Goal: Transaction & Acquisition: Purchase product/service

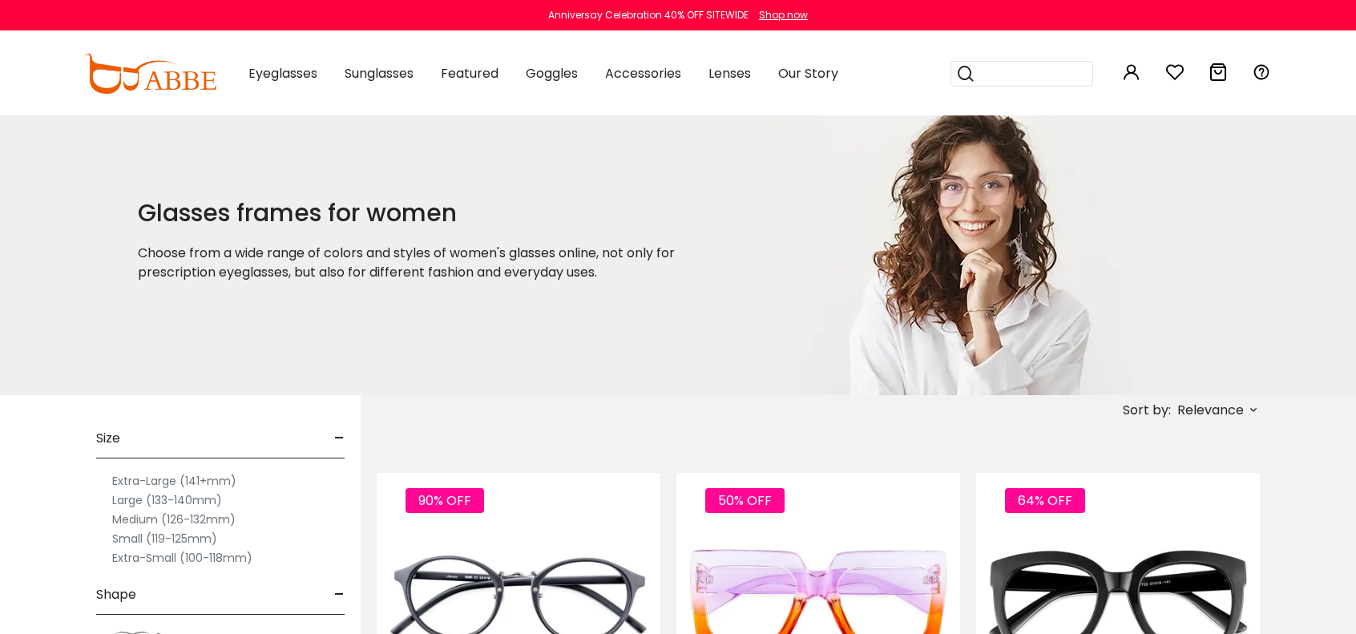
type input "**********"
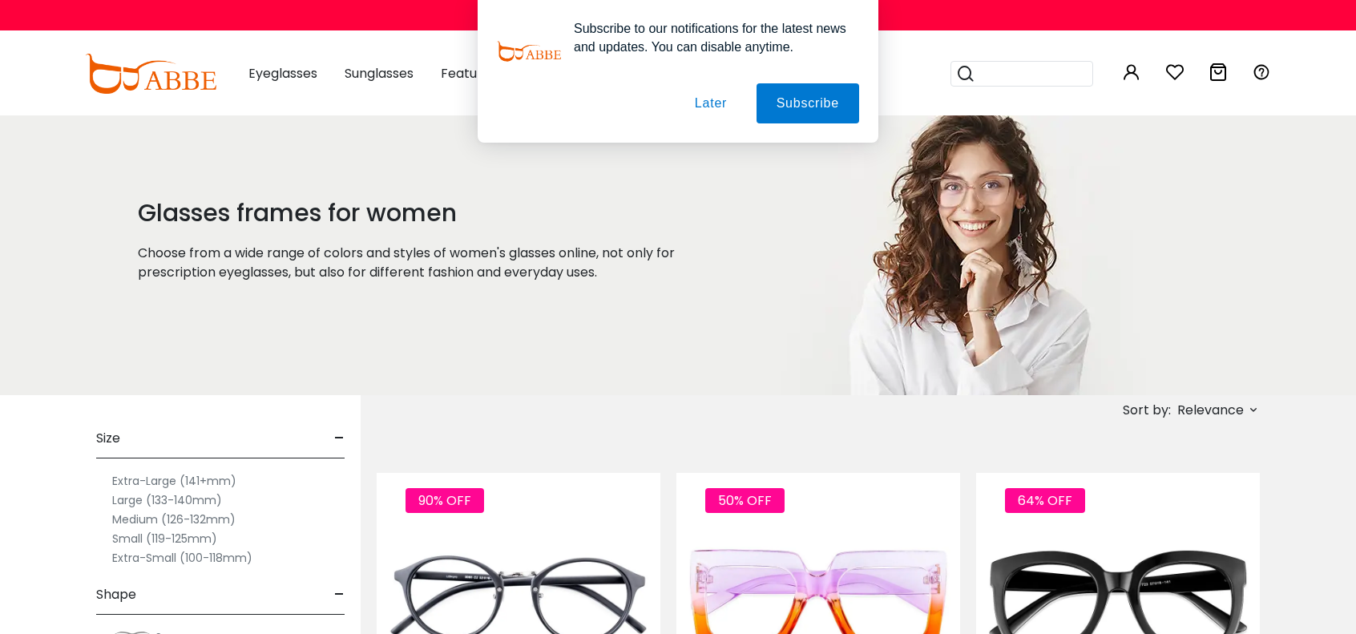
click at [714, 103] on button "Later" at bounding box center [711, 103] width 72 height 40
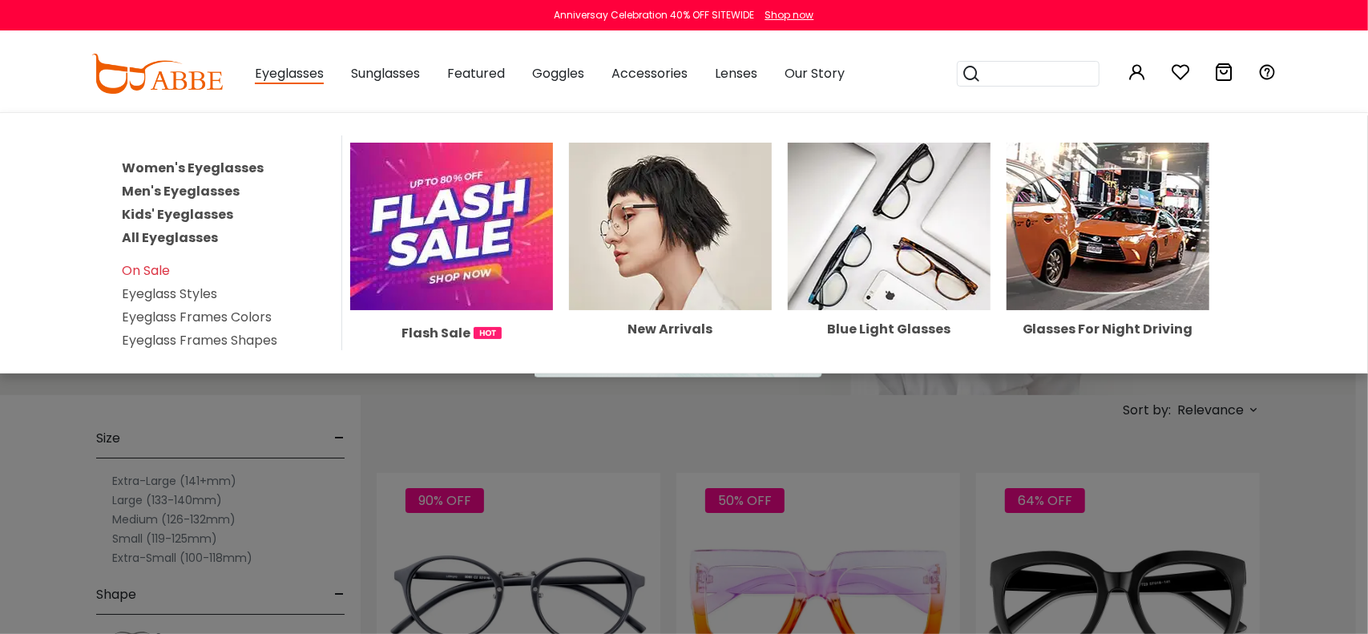
click at [276, 81] on span "Eyeglasses" at bounding box center [289, 74] width 69 height 20
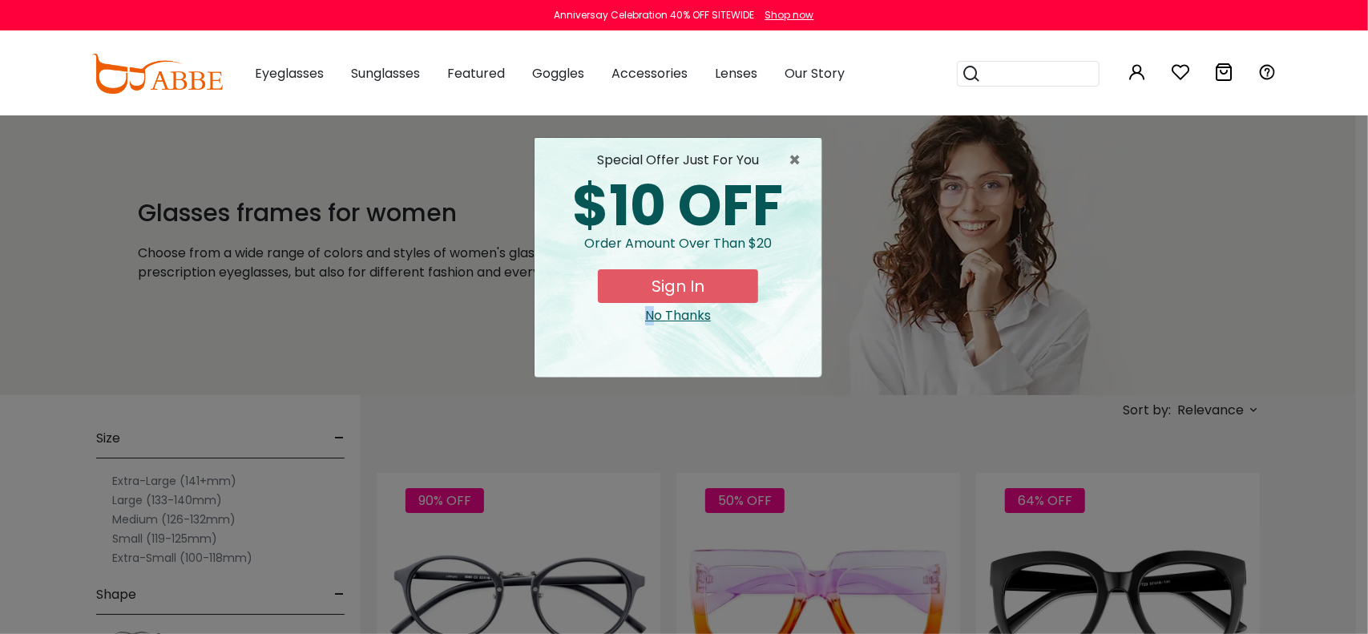
drag, startPoint x: 583, startPoint y: 384, endPoint x: 654, endPoint y: 313, distance: 100.3
click at [654, 313] on div "× special offer just for you $10 OFF Order amount over than $20 Sign In No Than…" at bounding box center [684, 317] width 1368 height 634
click at [654, 313] on div "No Thanks" at bounding box center [677, 315] width 261 height 19
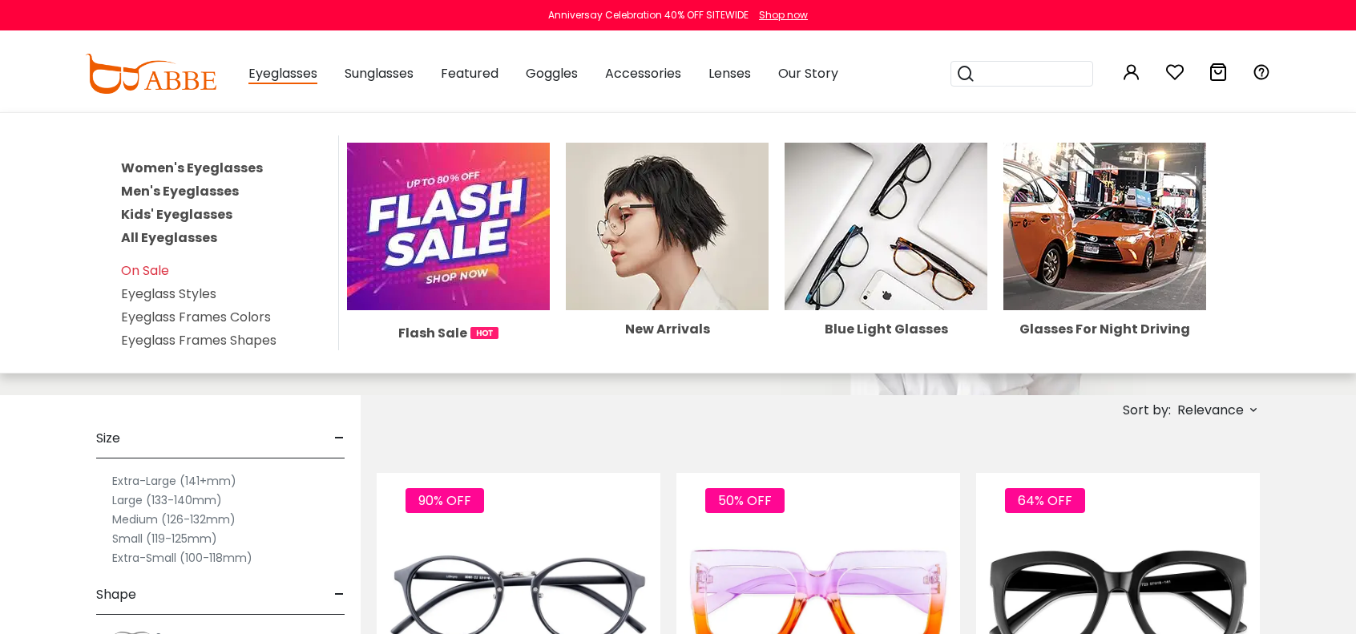
click at [253, 165] on link "Women's Eyeglasses" at bounding box center [192, 168] width 142 height 18
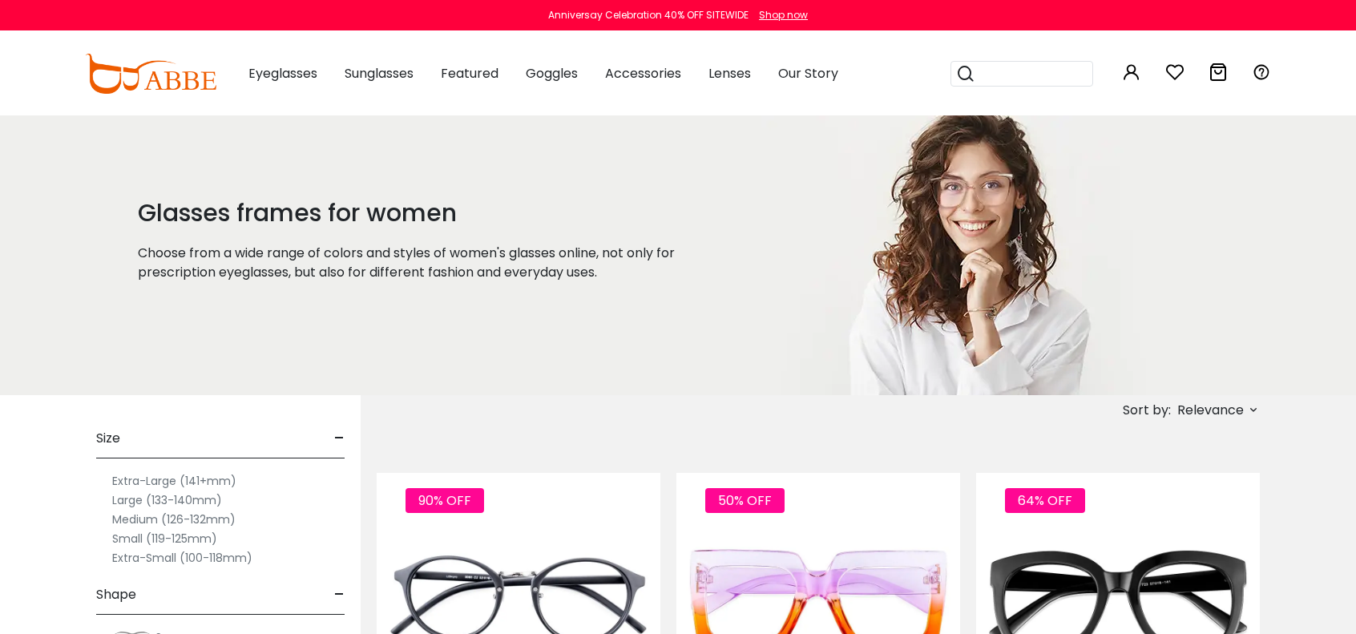
type input "**********"
click at [224, 522] on label "Medium (126-132mm)" at bounding box center [173, 519] width 123 height 19
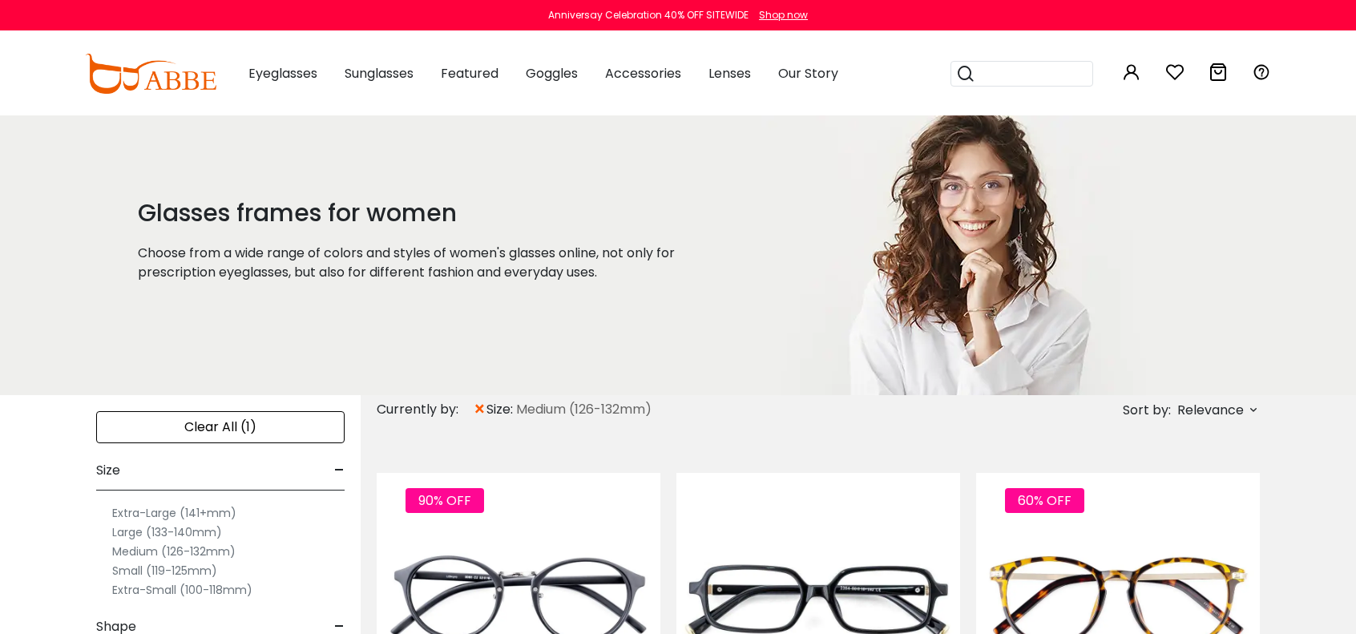
type input "**********"
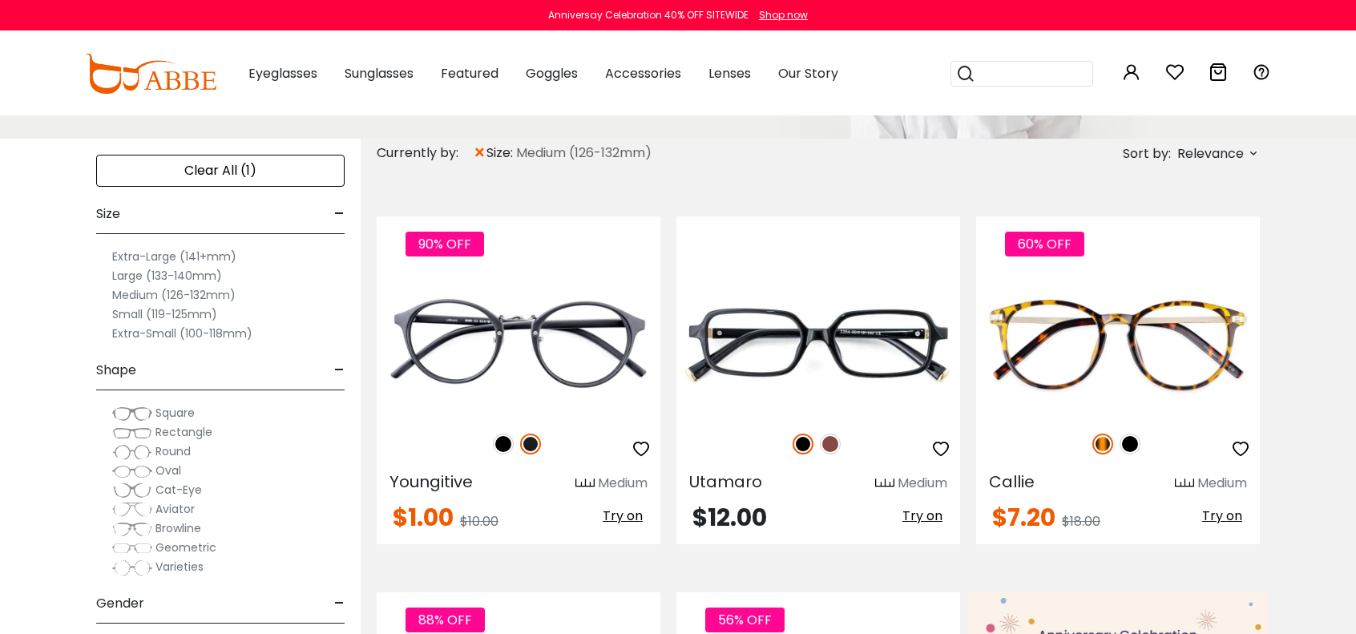
scroll to position [288, 0]
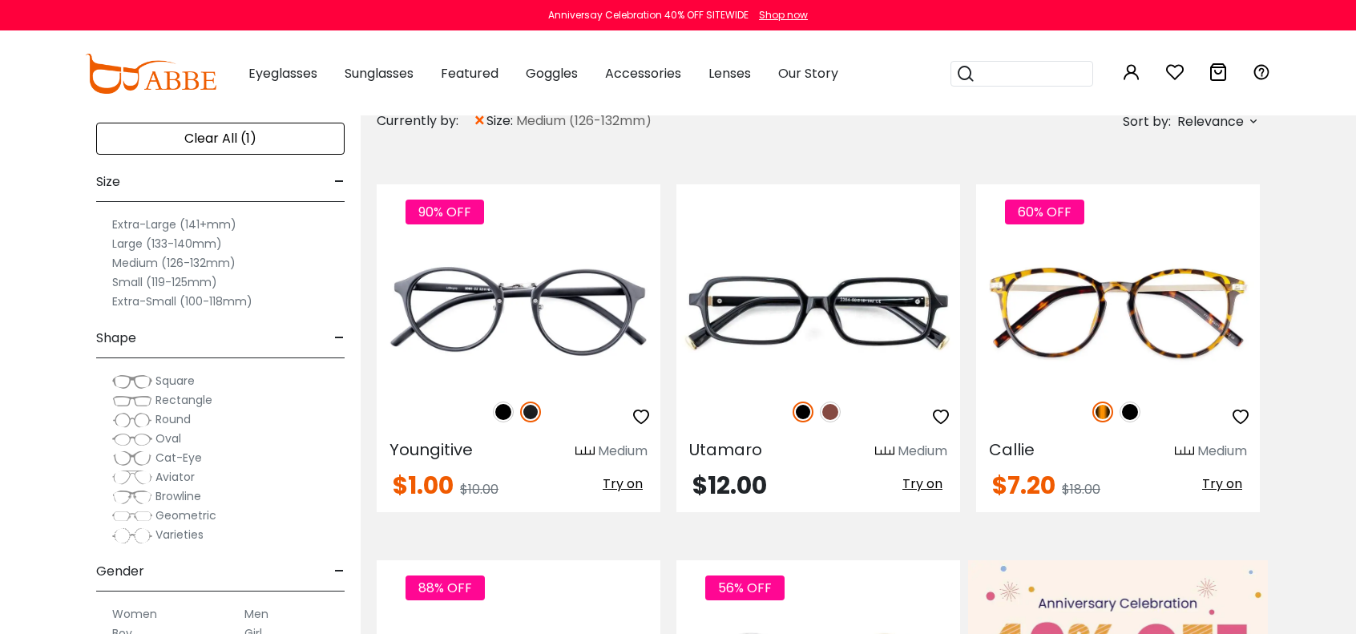
click at [195, 533] on span "Varieties" at bounding box center [179, 534] width 48 height 16
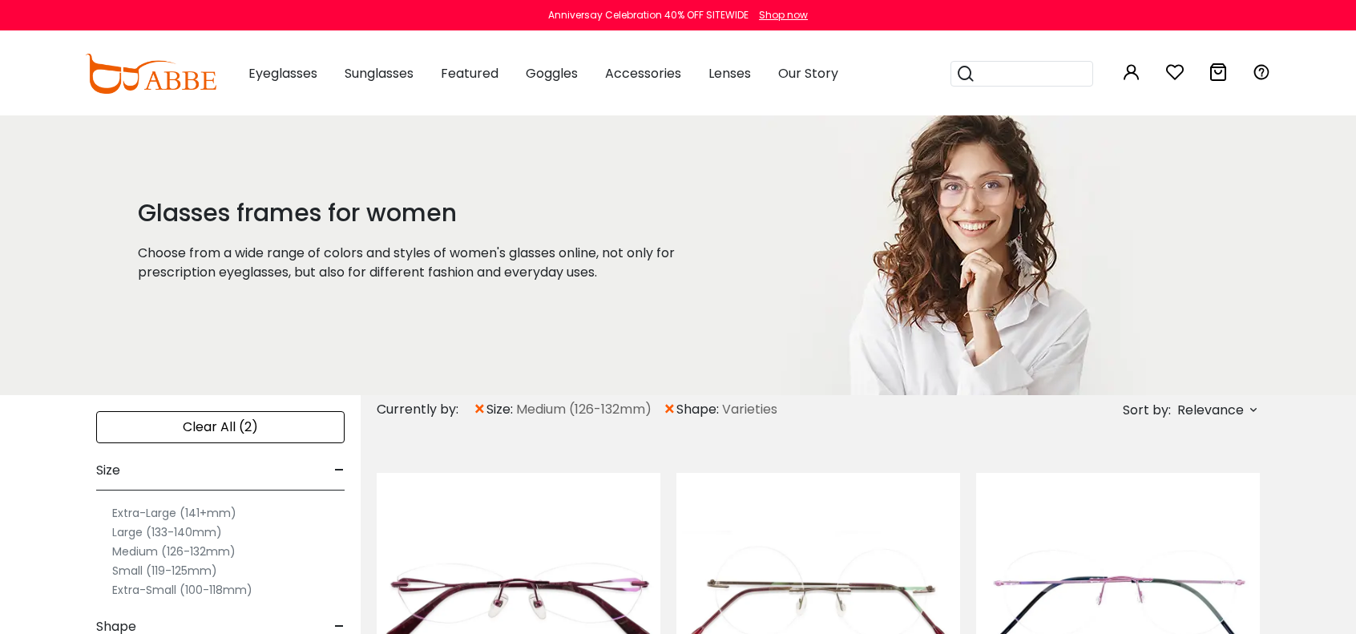
type input "**********"
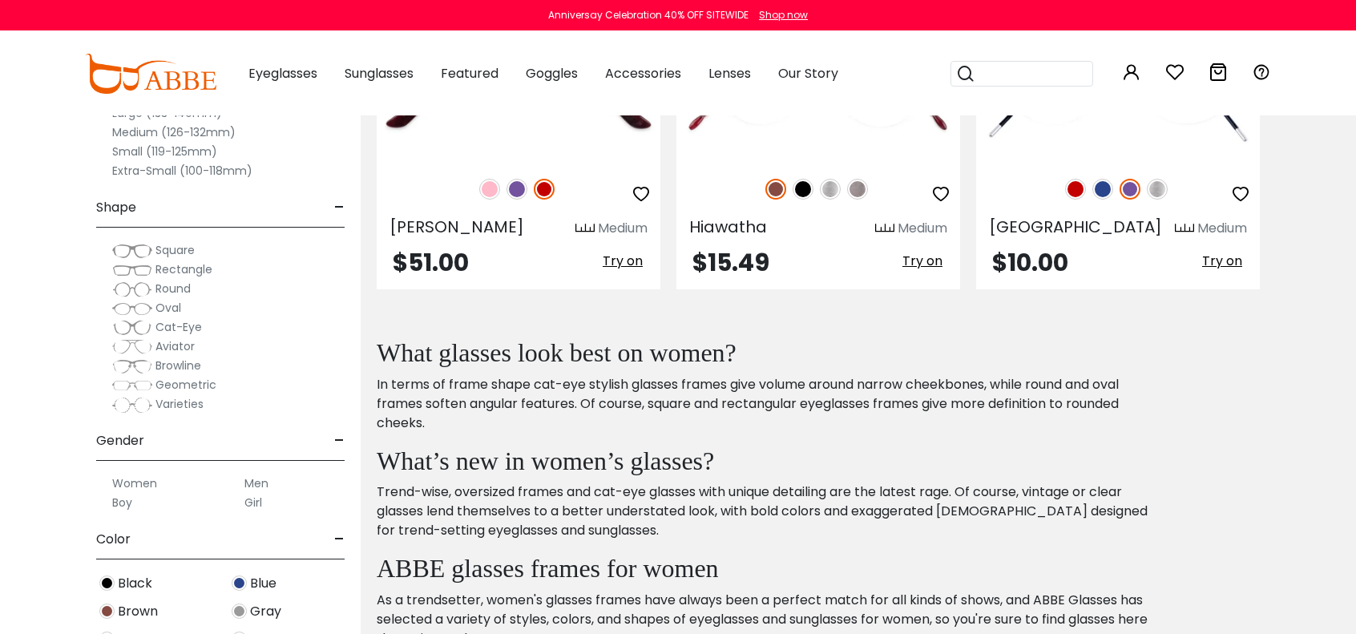
scroll to position [513, 0]
click at [145, 480] on label "Women" at bounding box center [134, 483] width 45 height 19
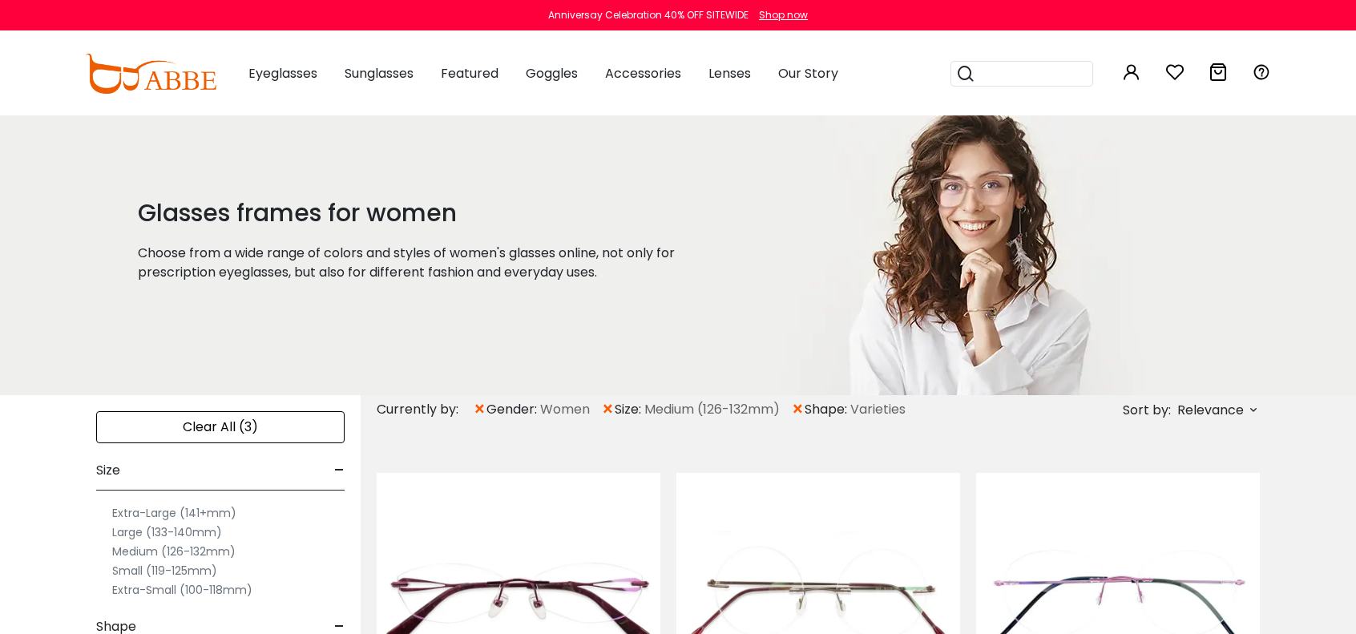
type input "**********"
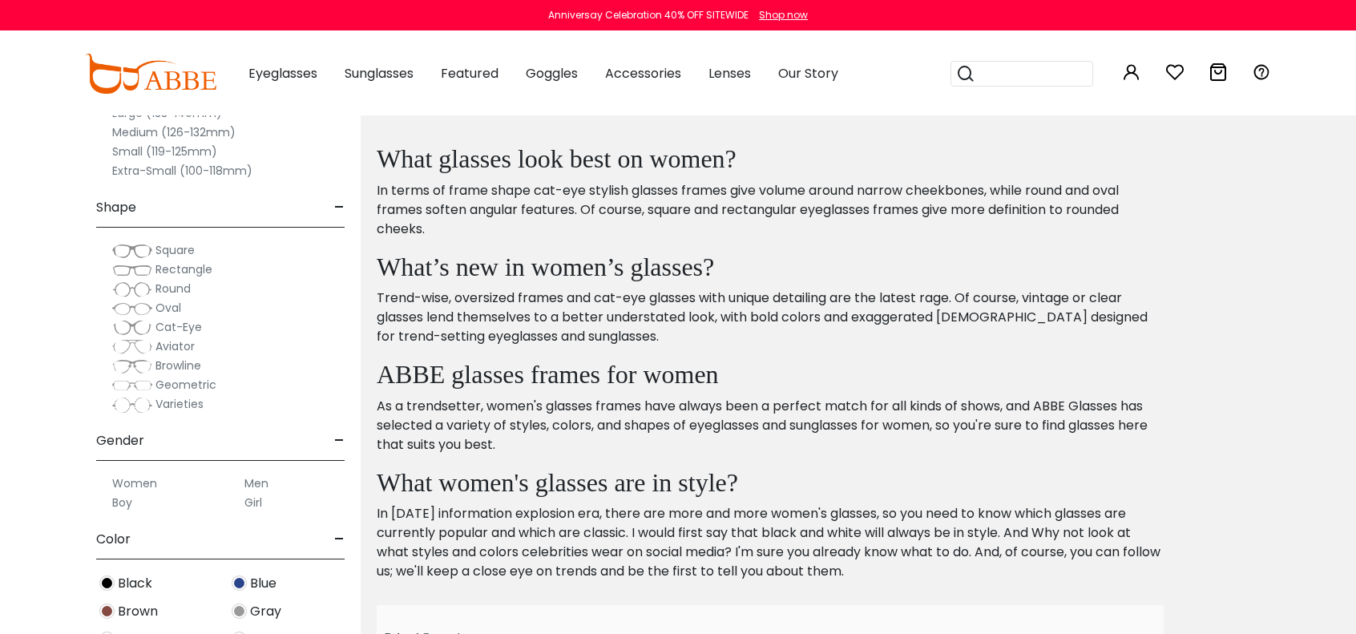
scroll to position [716, 0]
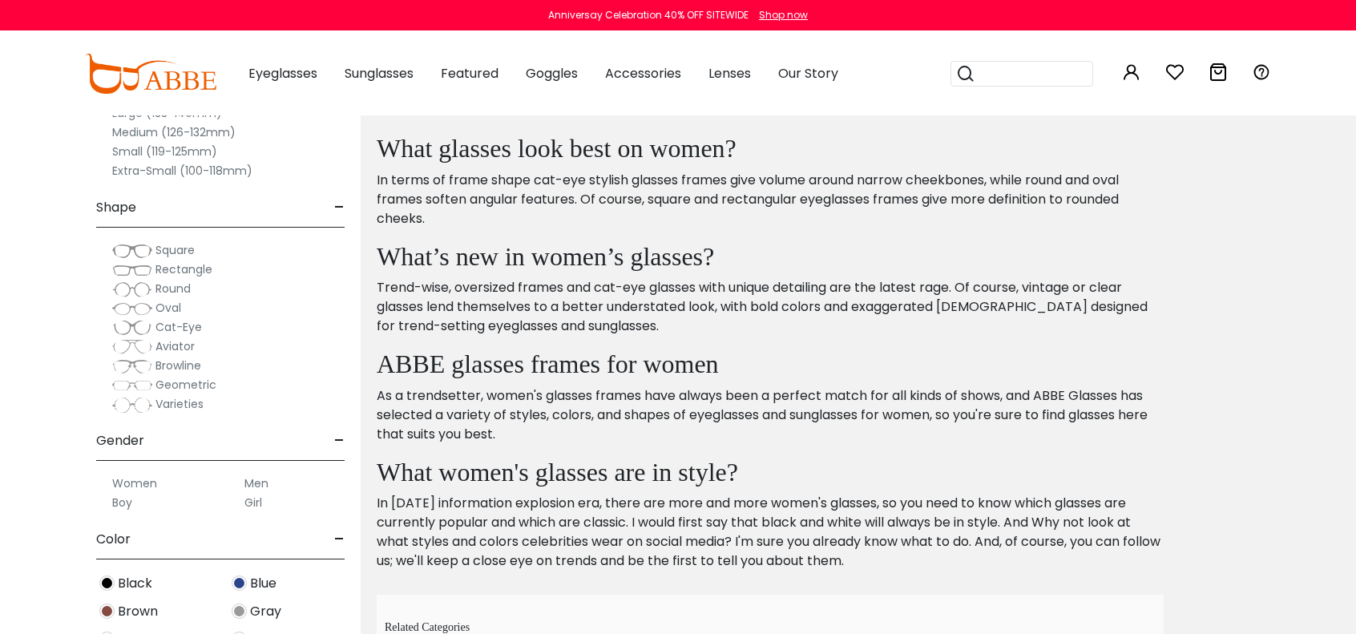
click at [354, 599] on div "Clear All (3) Size - Extra-Large (141+mm) Large (133-140mm) Medium (126-132mm) …" at bounding box center [180, 305] width 361 height 658
click at [140, 482] on label "Women" at bounding box center [134, 483] width 45 height 19
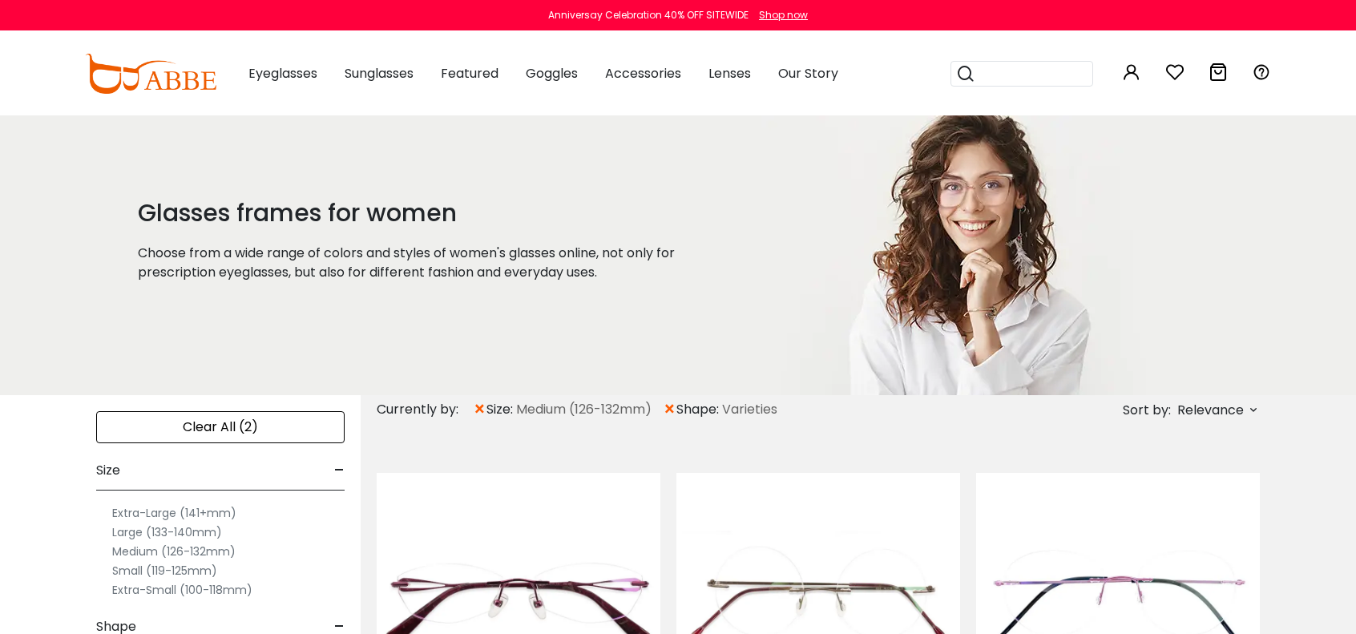
type input "**********"
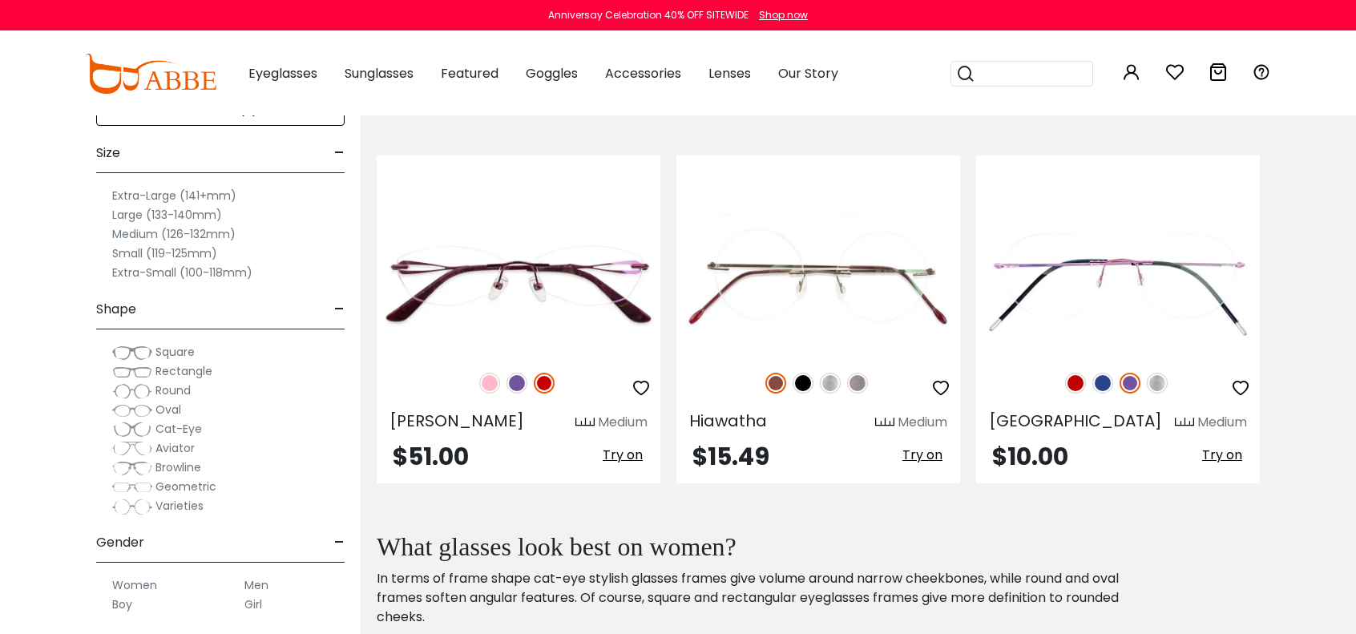
scroll to position [253, 0]
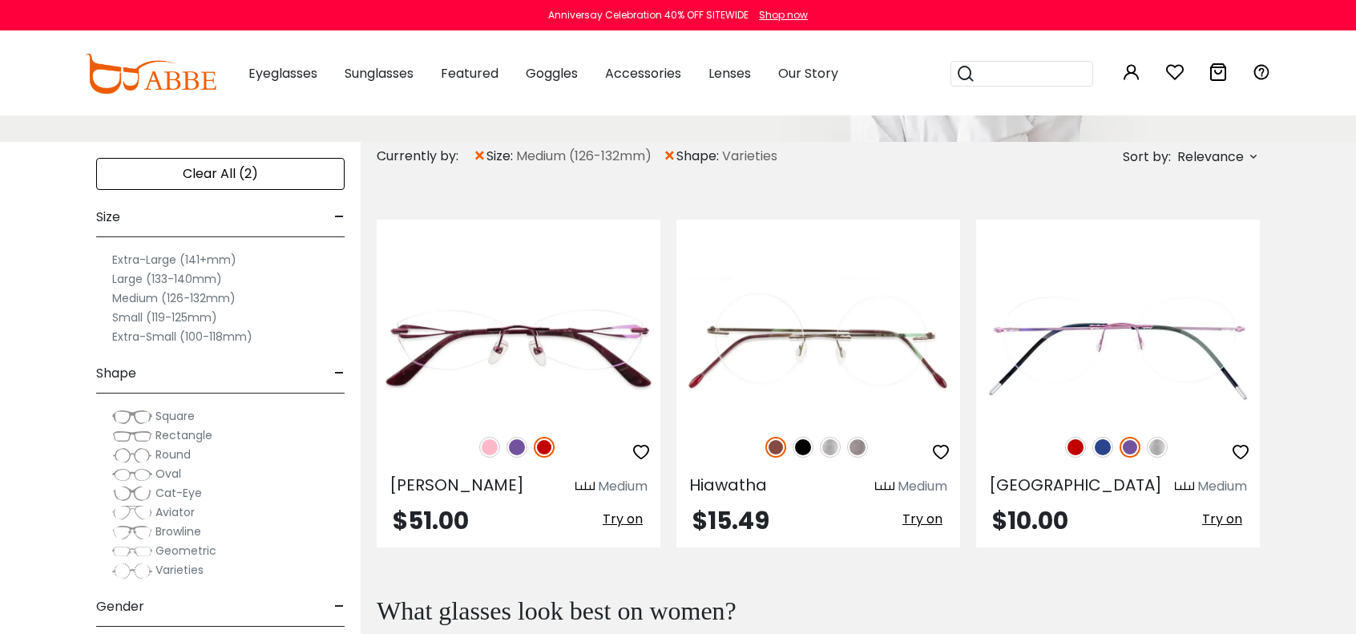
click at [1255, 151] on icon at bounding box center [1253, 156] width 13 height 13
click at [1205, 198] on div "Emma Medium $51.00 Try on" at bounding box center [818, 384] width 899 height 376
click at [341, 603] on span "-" at bounding box center [339, 606] width 10 height 38
click at [207, 278] on label "Large (133-140mm)" at bounding box center [167, 278] width 110 height 19
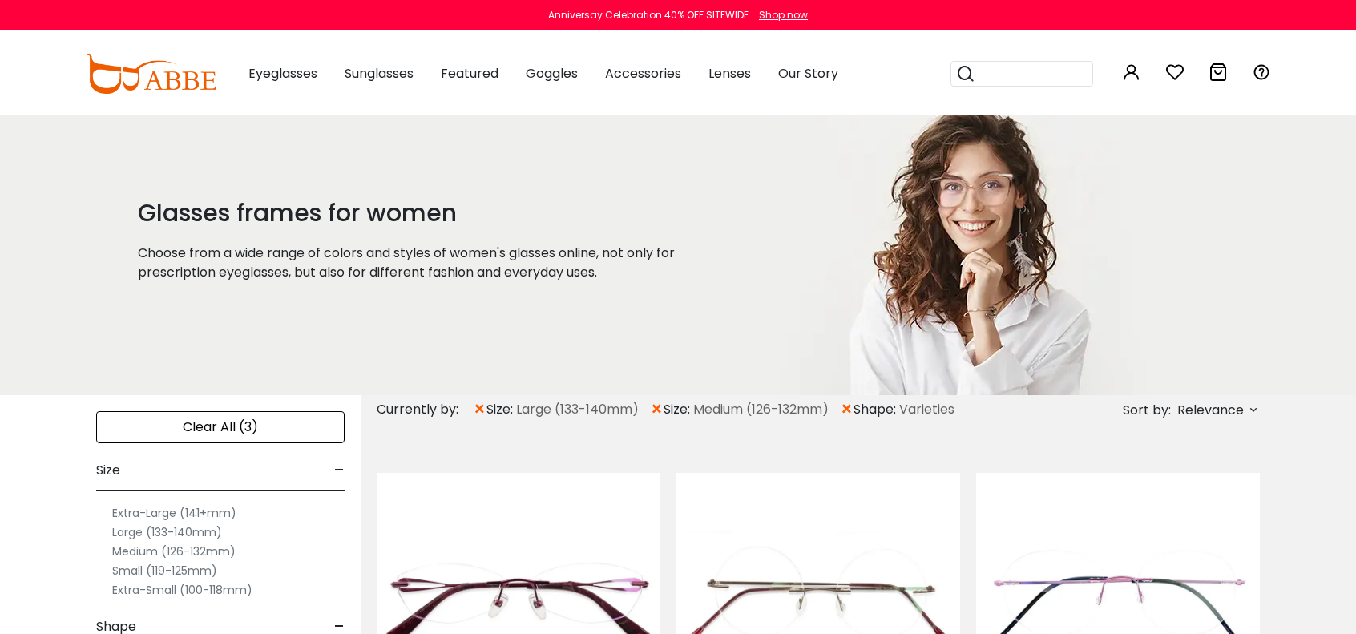
type input "**********"
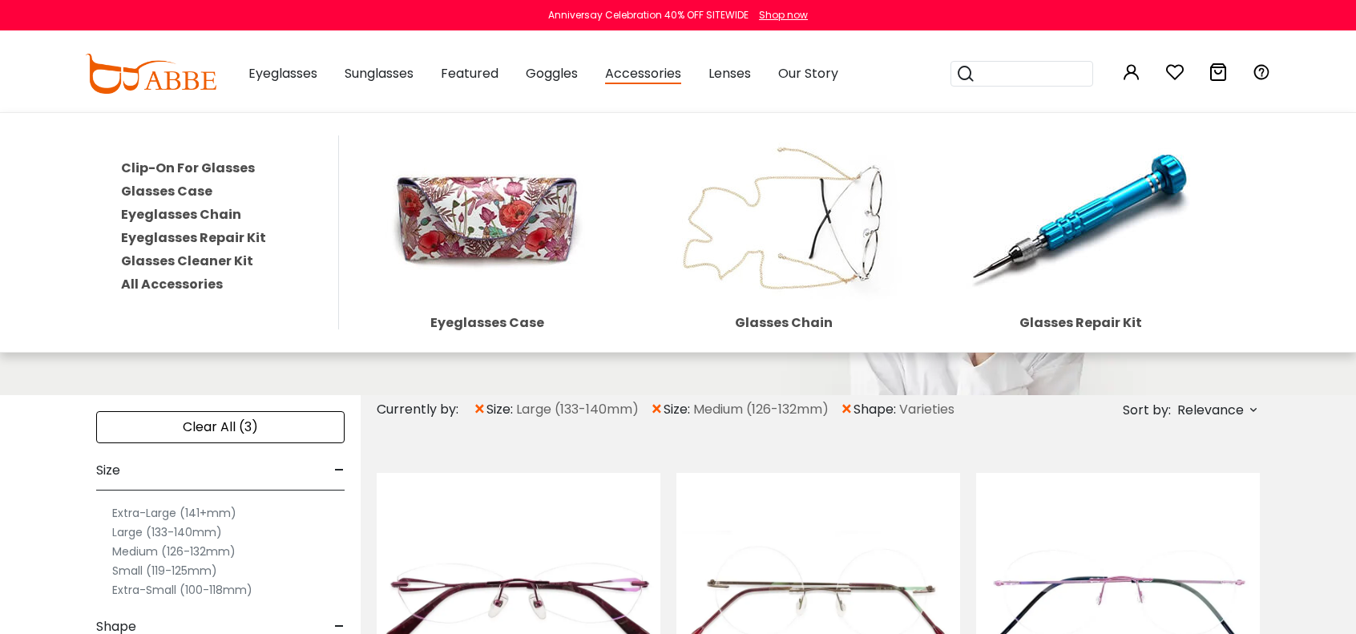
click at [284, 6] on div "Anniversay Celebration 40% OFF SITEWIDE Shop now" at bounding box center [678, 15] width 1356 height 30
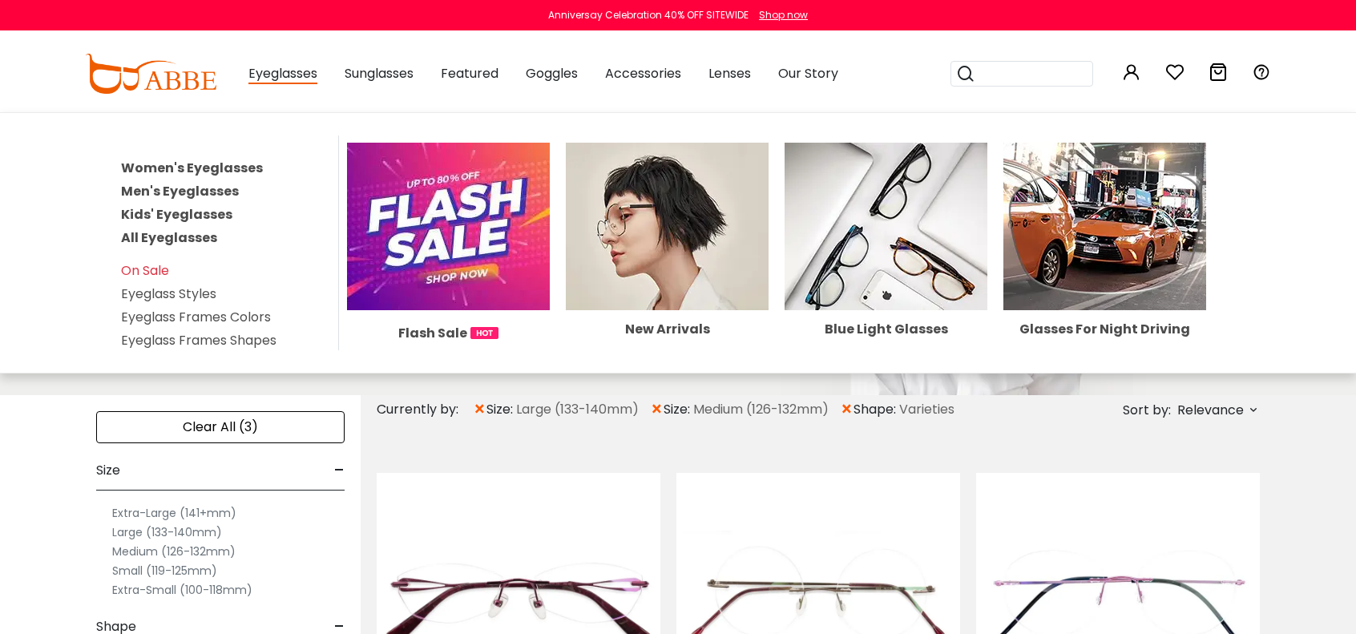
click at [229, 163] on link "Women's Eyeglasses" at bounding box center [192, 168] width 142 height 18
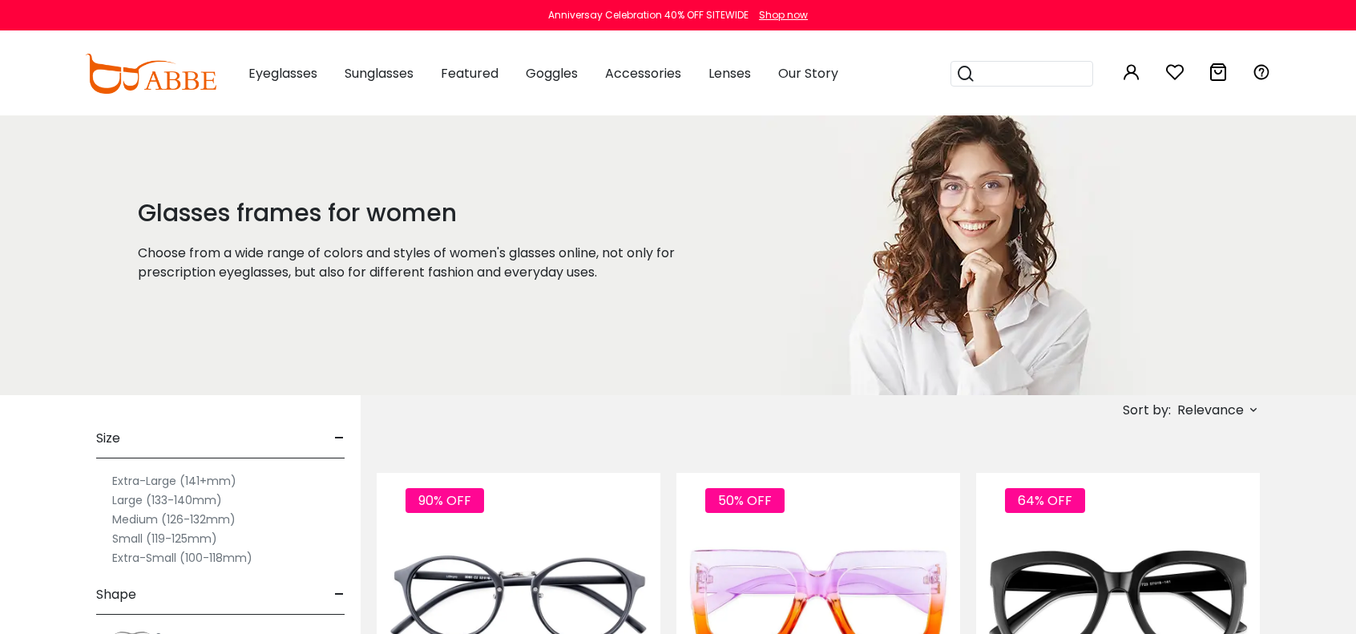
type input "**********"
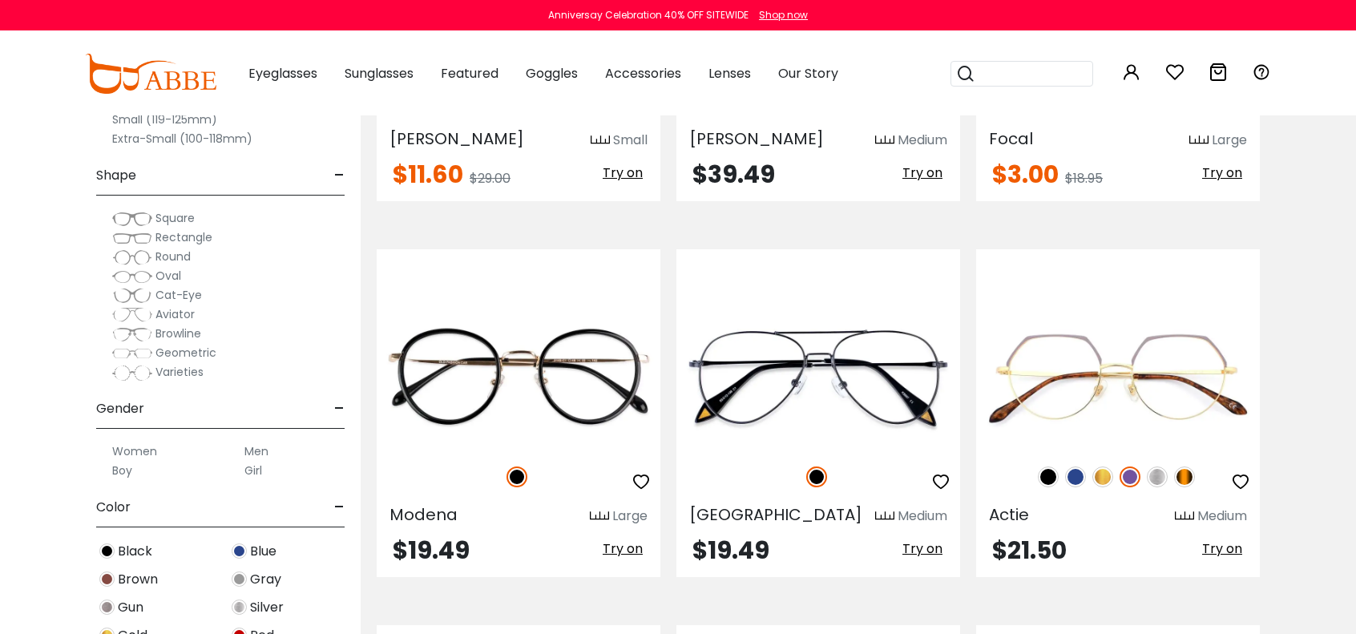
scroll to position [3301, 0]
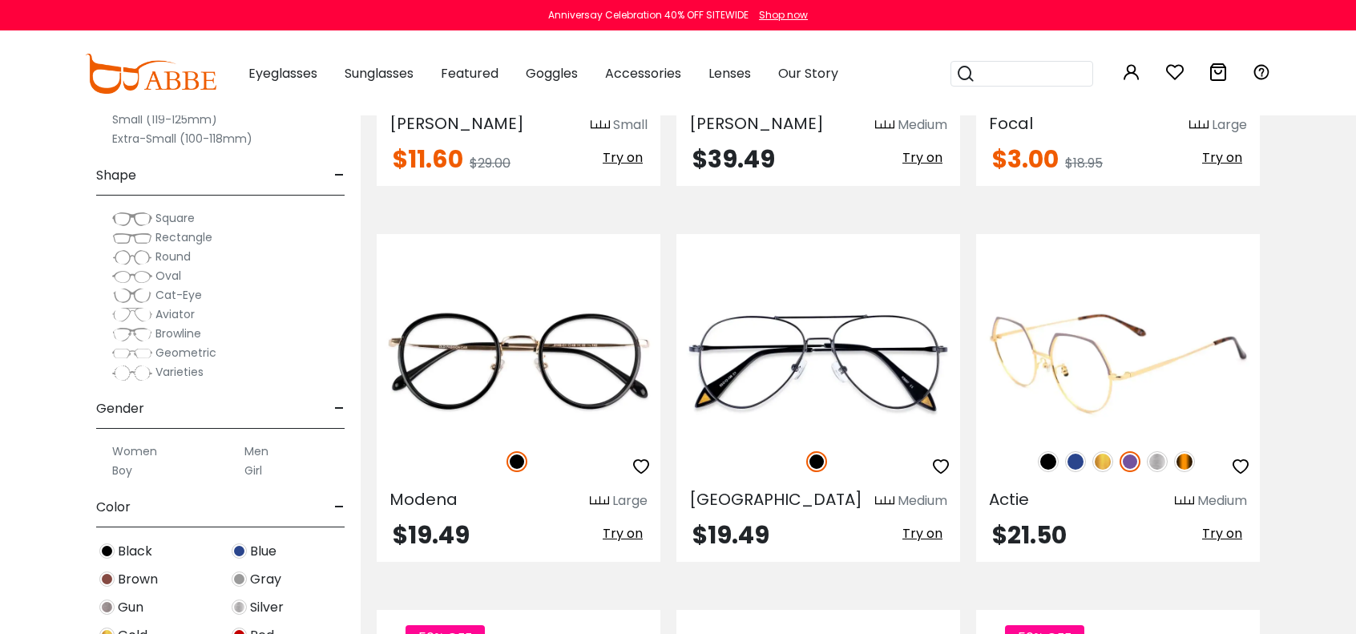
click at [1159, 454] on img at bounding box center [1157, 461] width 21 height 21
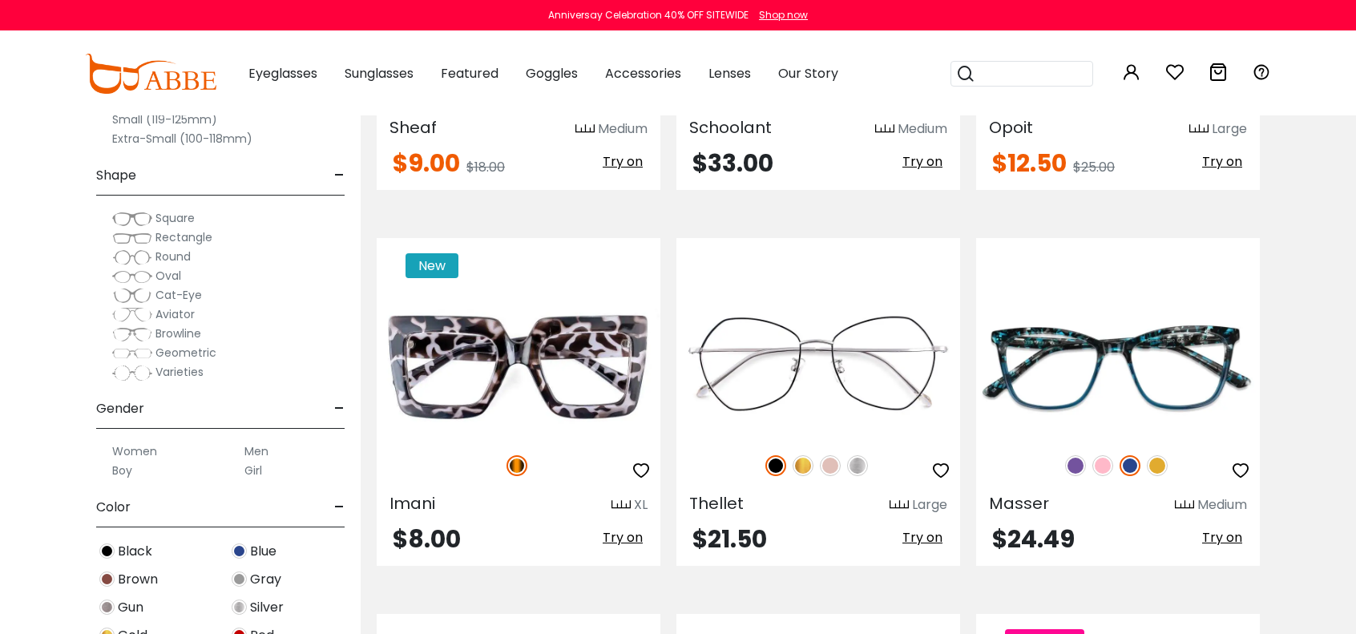
scroll to position [4102, 0]
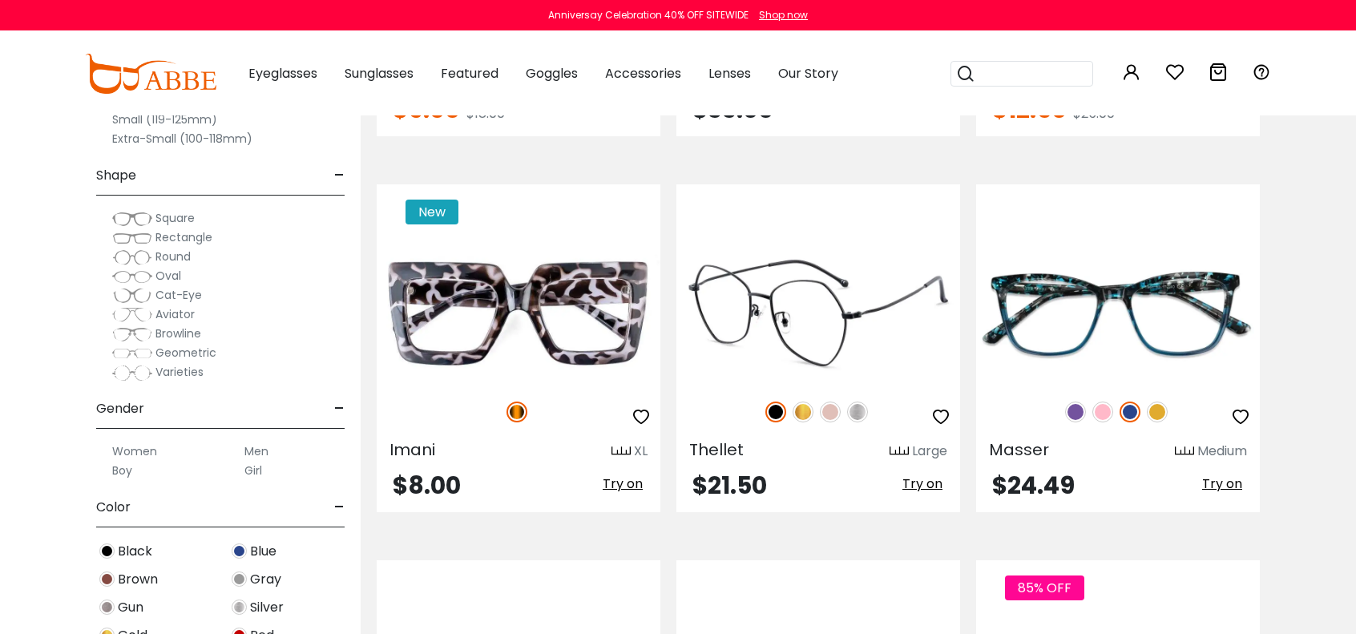
click at [833, 413] on img at bounding box center [830, 411] width 21 height 21
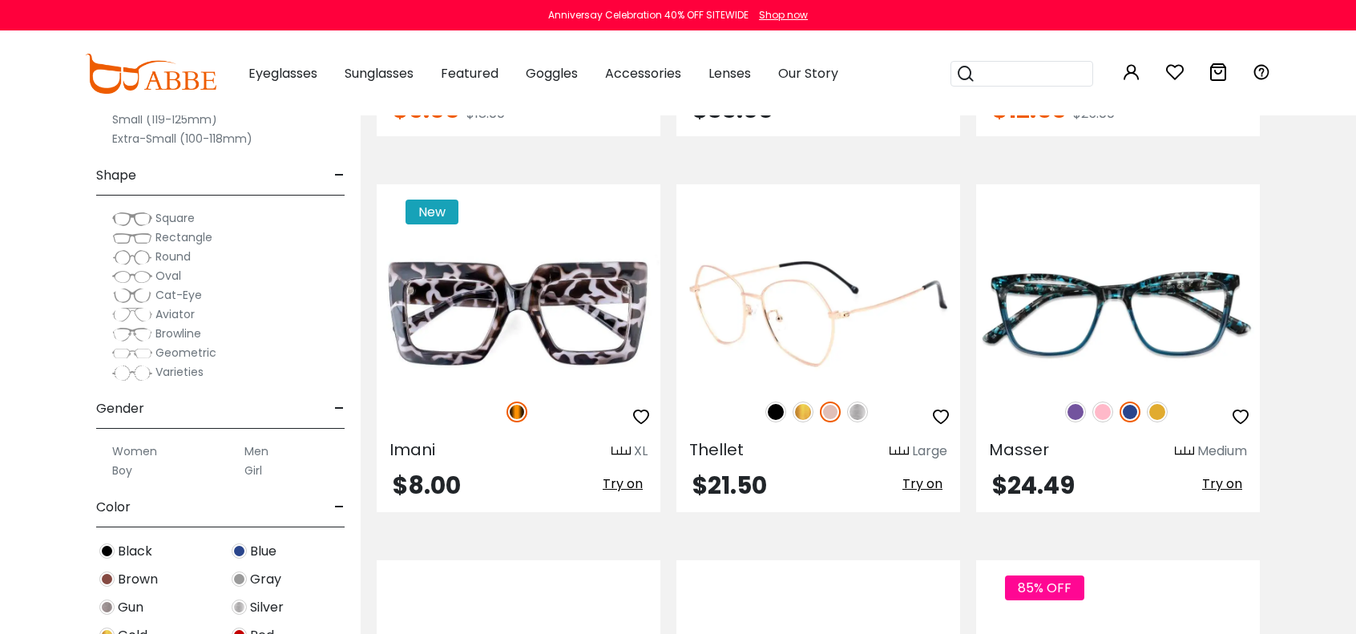
click at [833, 413] on img at bounding box center [830, 411] width 21 height 21
click at [914, 483] on span "Try on" at bounding box center [922, 483] width 40 height 18
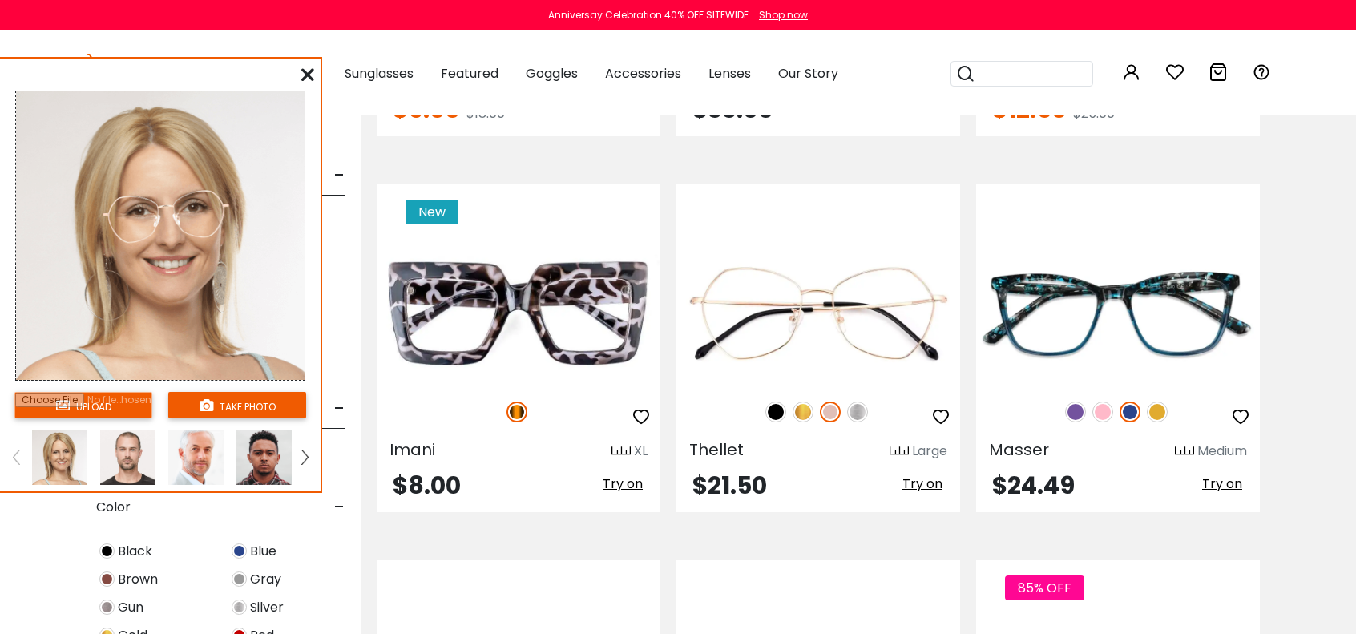
click at [55, 454] on img at bounding box center [59, 457] width 55 height 55
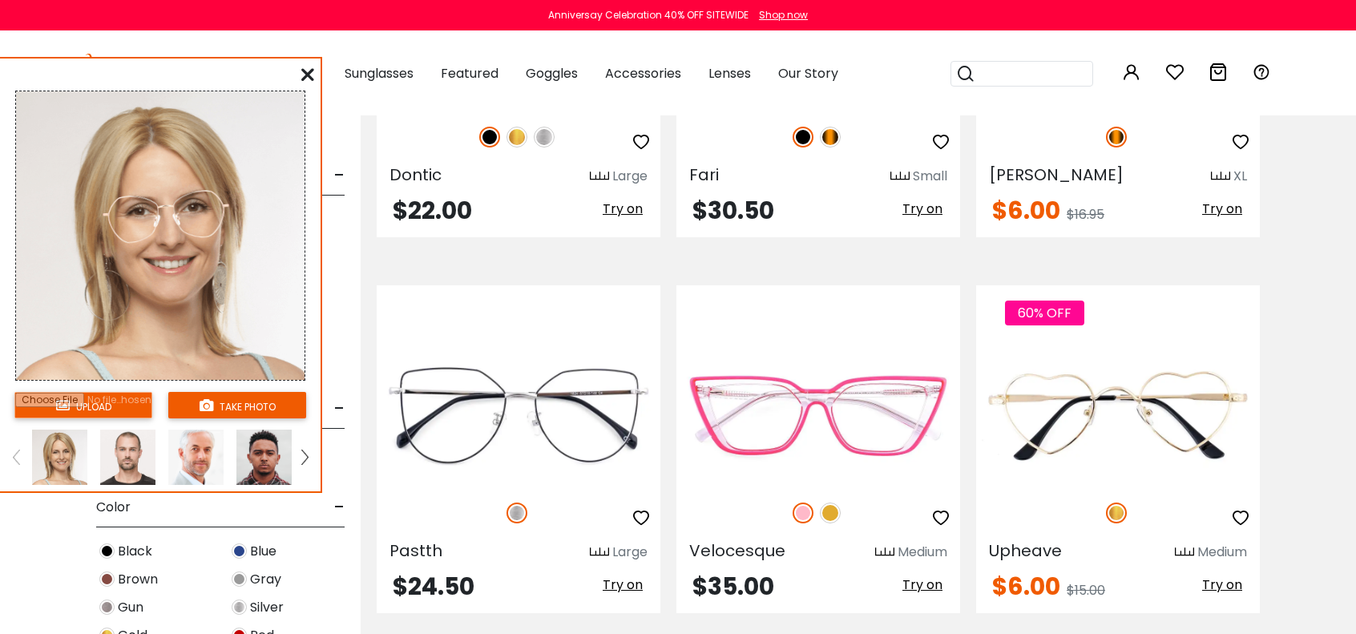
scroll to position [6600, 0]
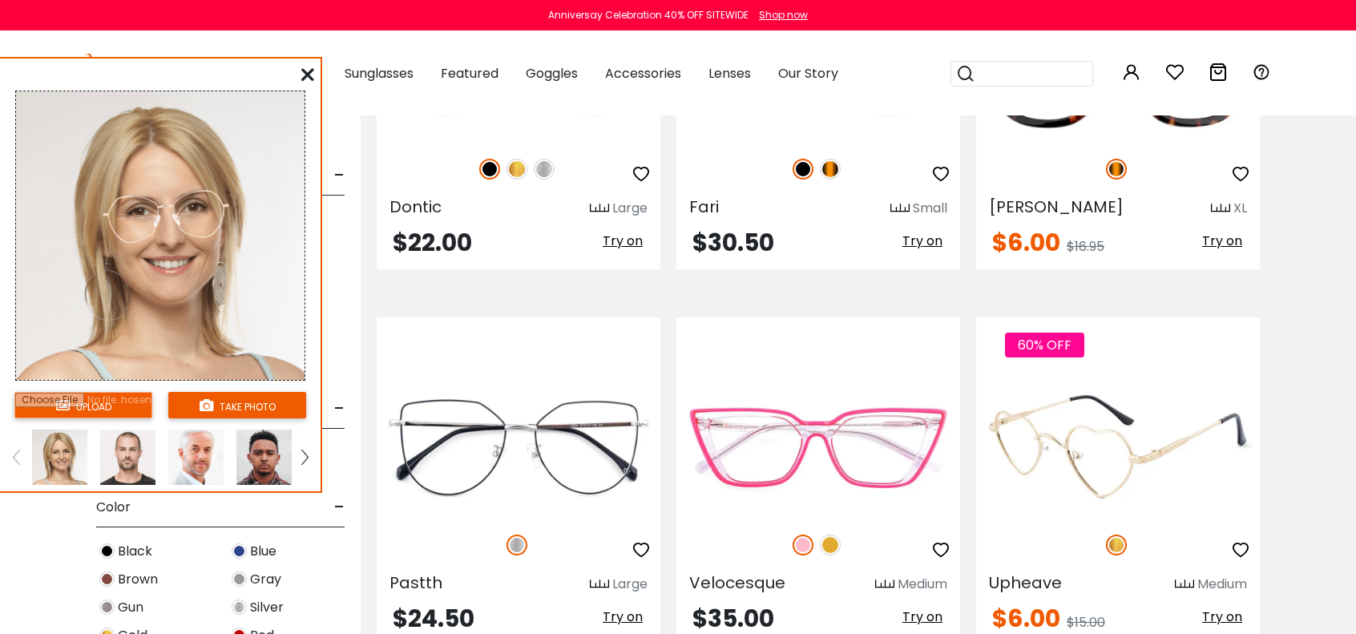
click at [1096, 429] on img at bounding box center [1118, 446] width 284 height 142
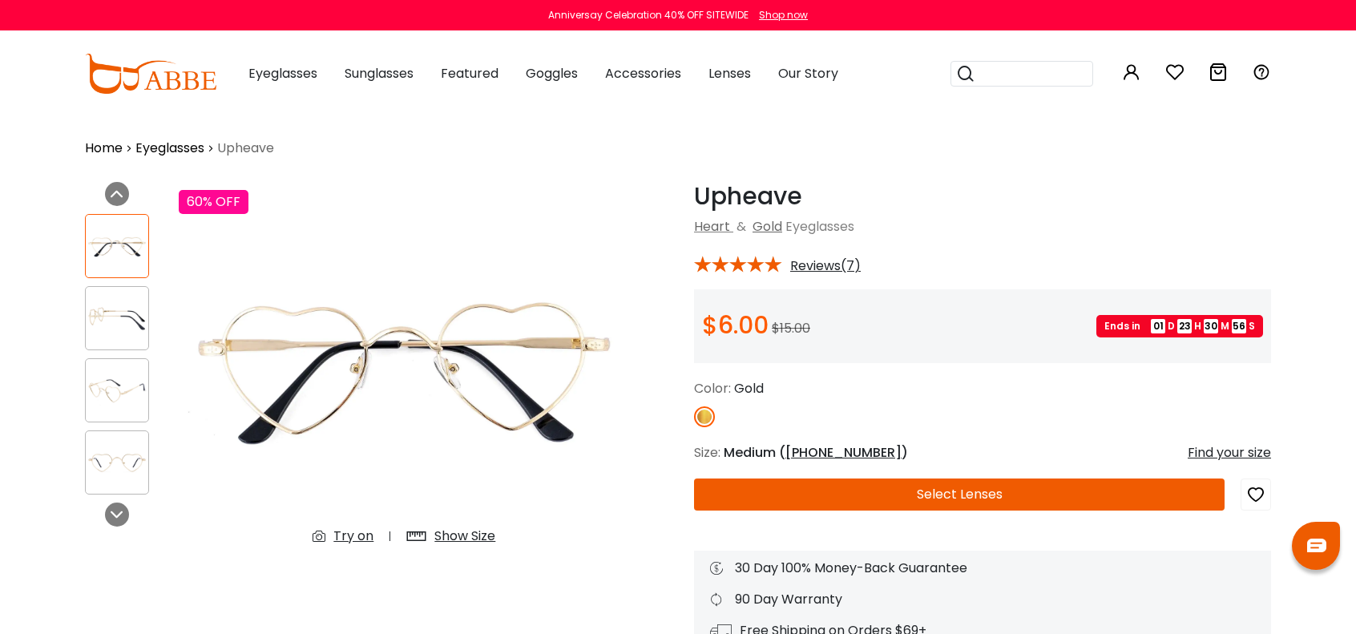
type input "**********"
click at [340, 533] on div "Try on" at bounding box center [353, 535] width 40 height 19
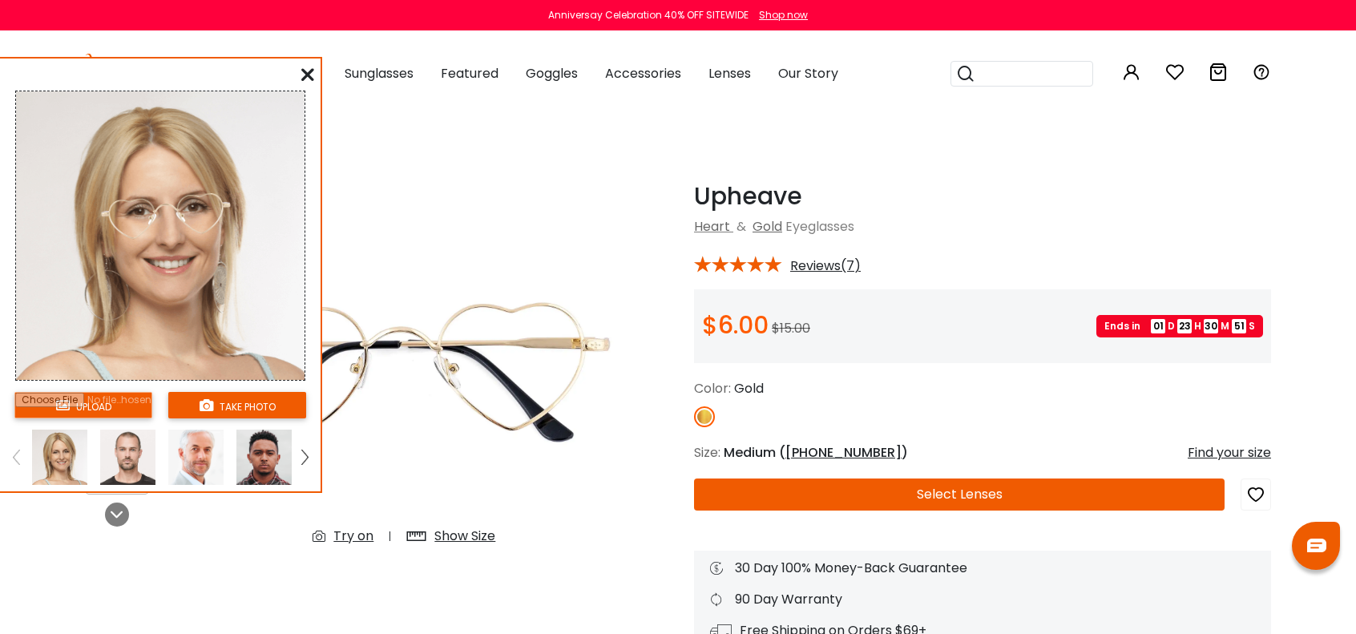
click at [131, 453] on img at bounding box center [127, 457] width 55 height 55
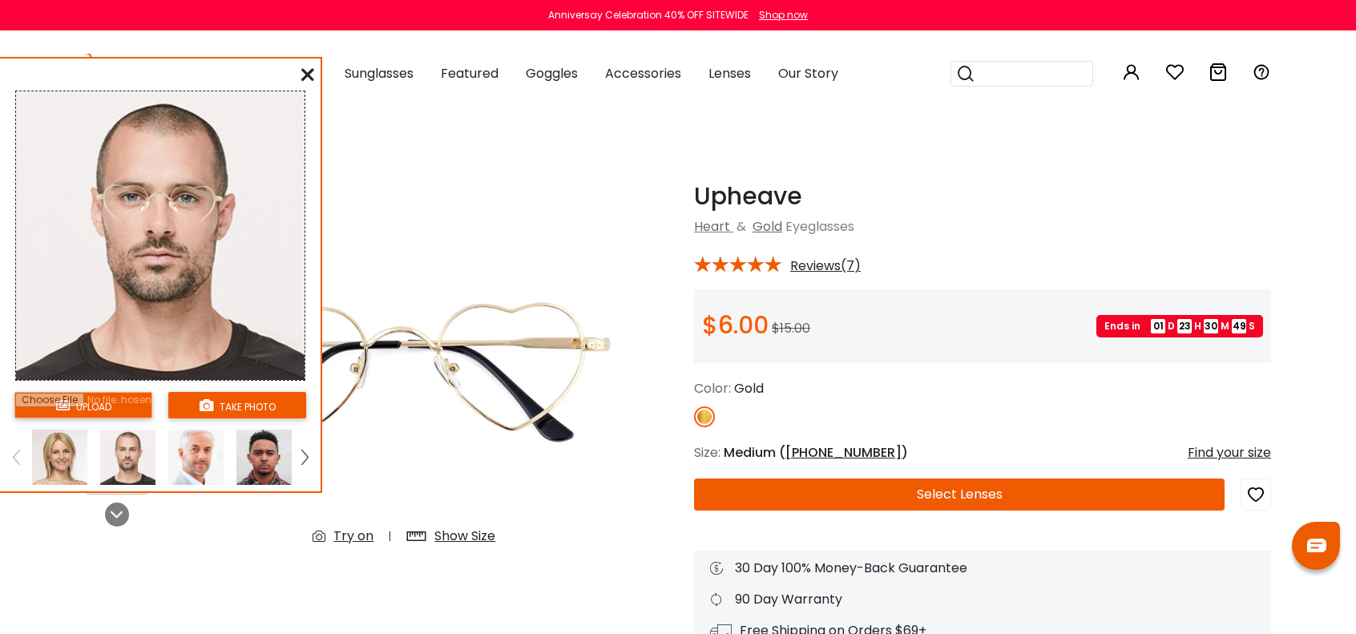
click at [198, 452] on img at bounding box center [195, 457] width 55 height 55
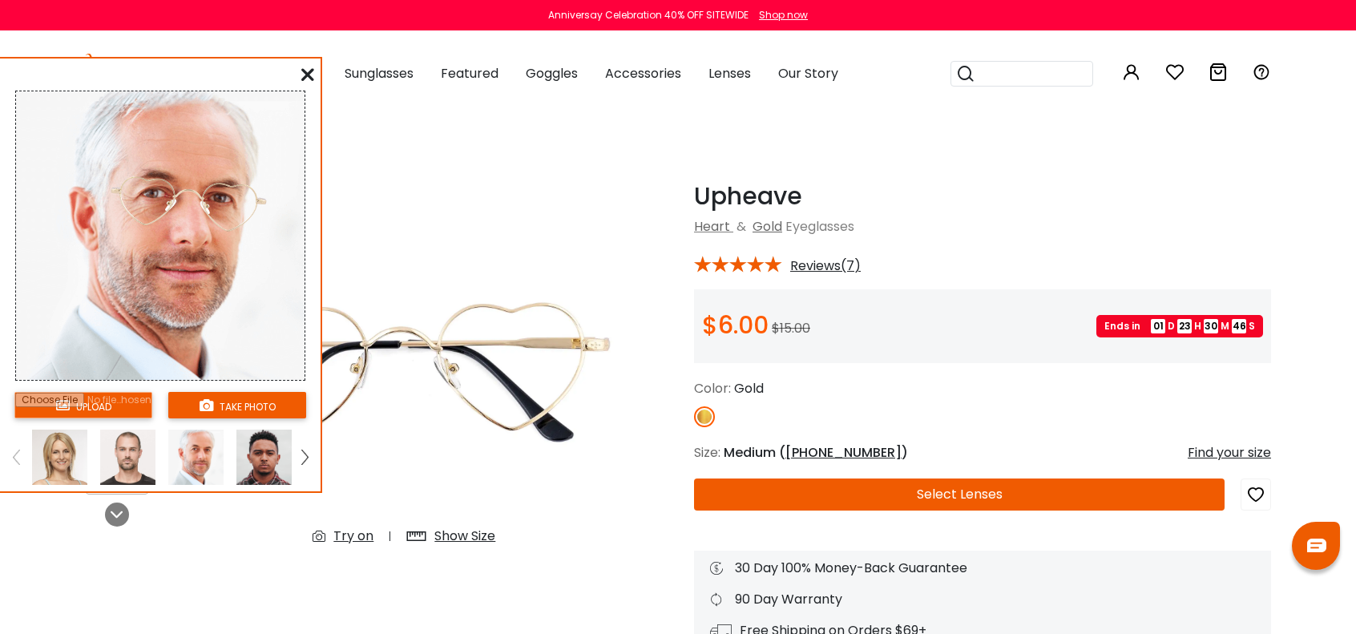
click at [259, 451] on img at bounding box center [263, 457] width 55 height 55
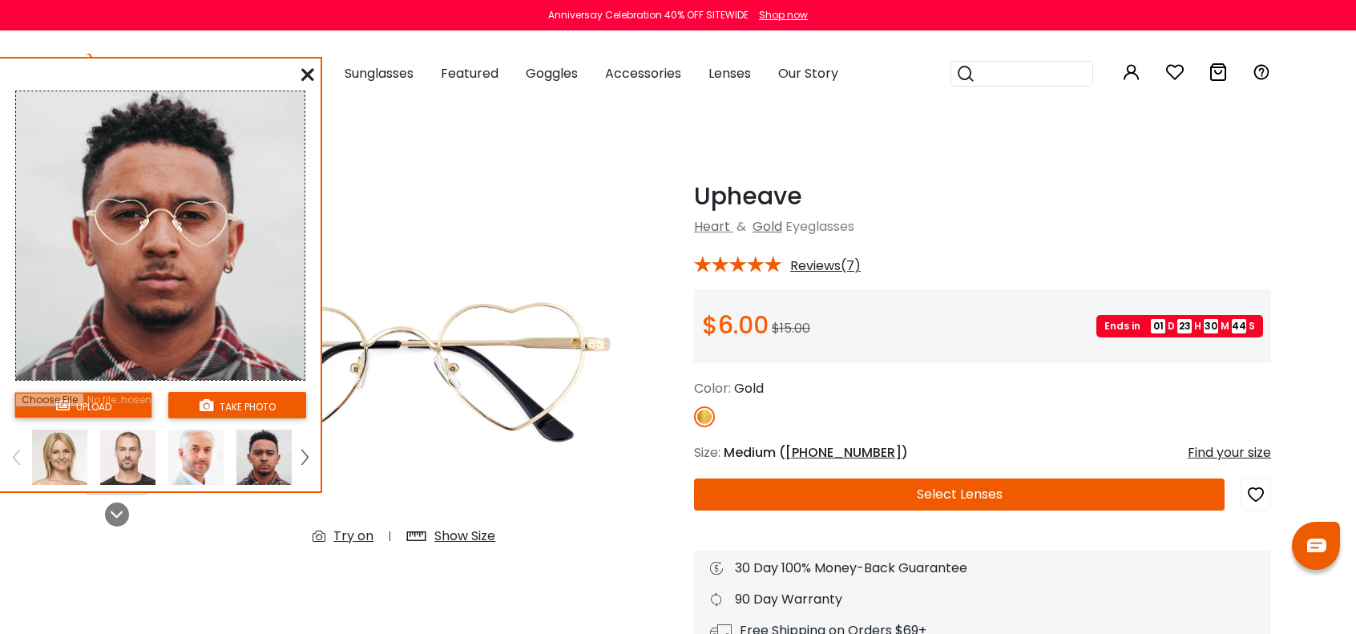
click at [302, 451] on img at bounding box center [304, 457] width 6 height 14
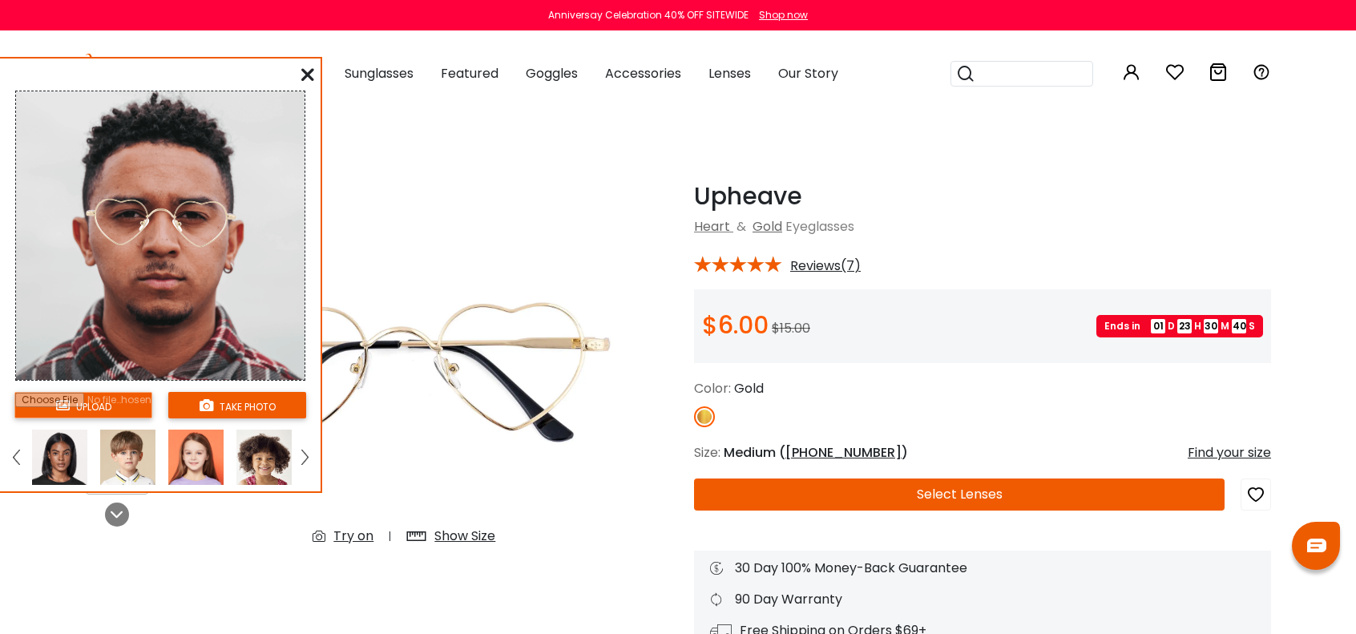
click at [17, 459] on img at bounding box center [16, 457] width 6 height 14
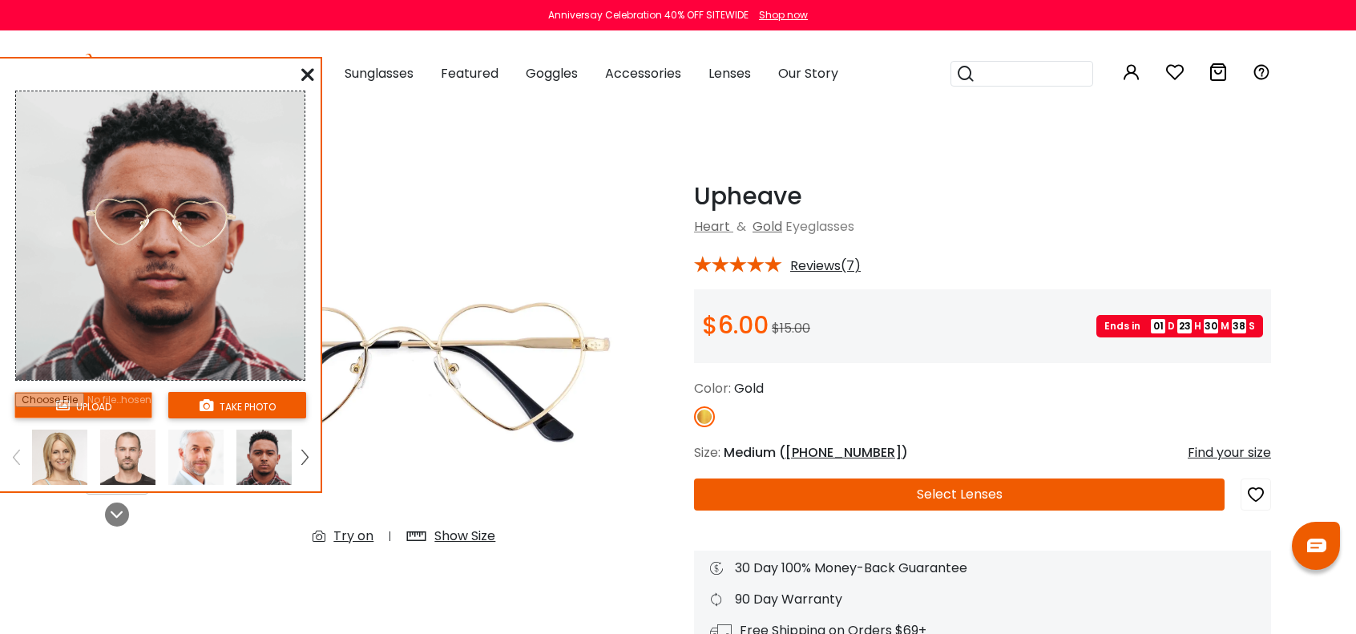
click at [56, 464] on img at bounding box center [59, 457] width 55 height 55
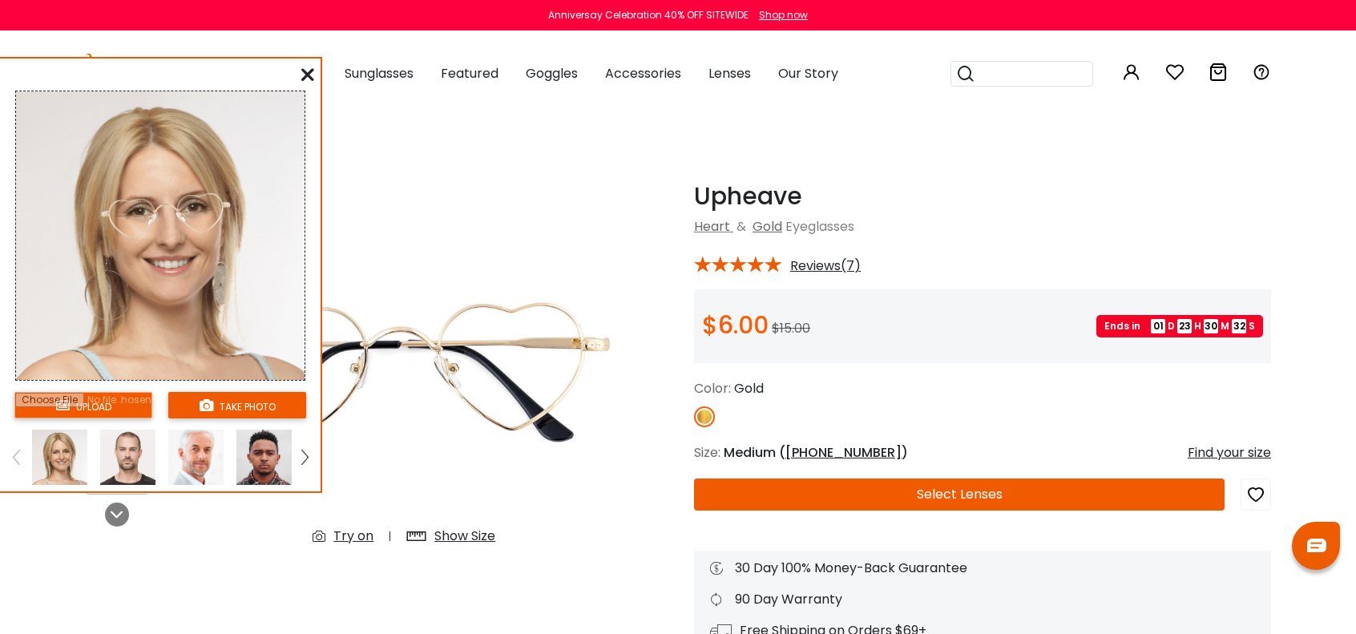
click at [920, 492] on button "Select Lenses" at bounding box center [959, 494] width 530 height 32
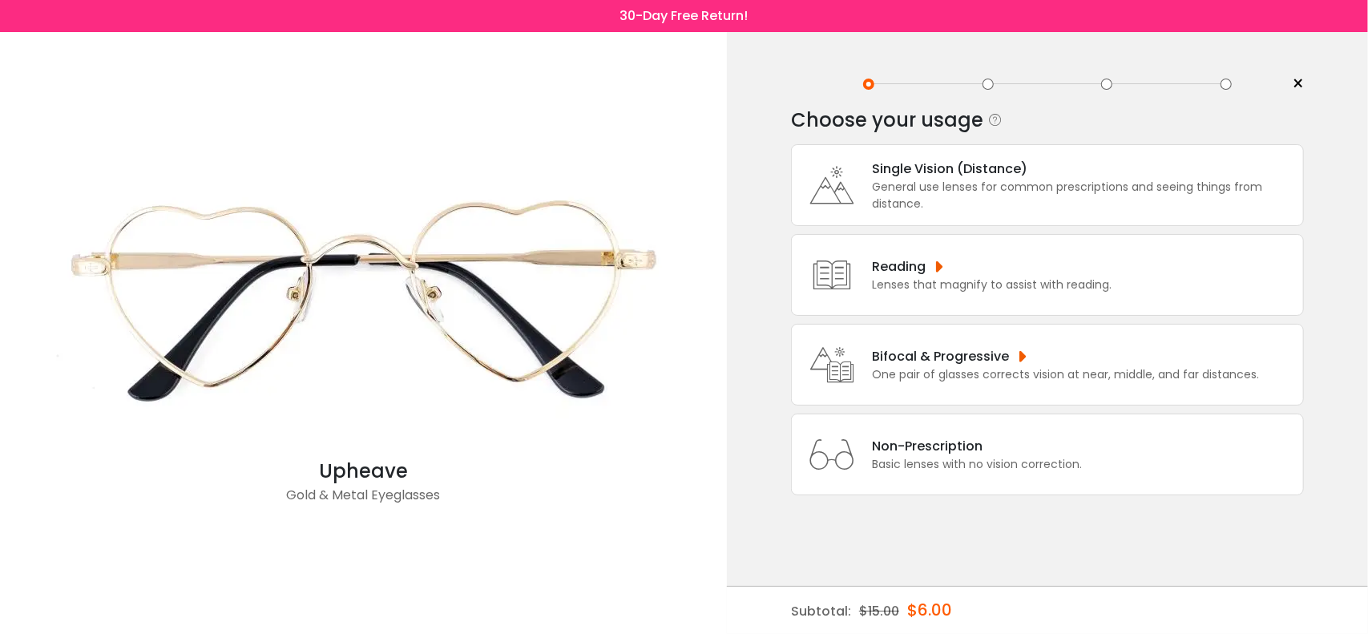
click at [1018, 352] on div "Bifocal & Progressive" at bounding box center [1065, 356] width 387 height 20
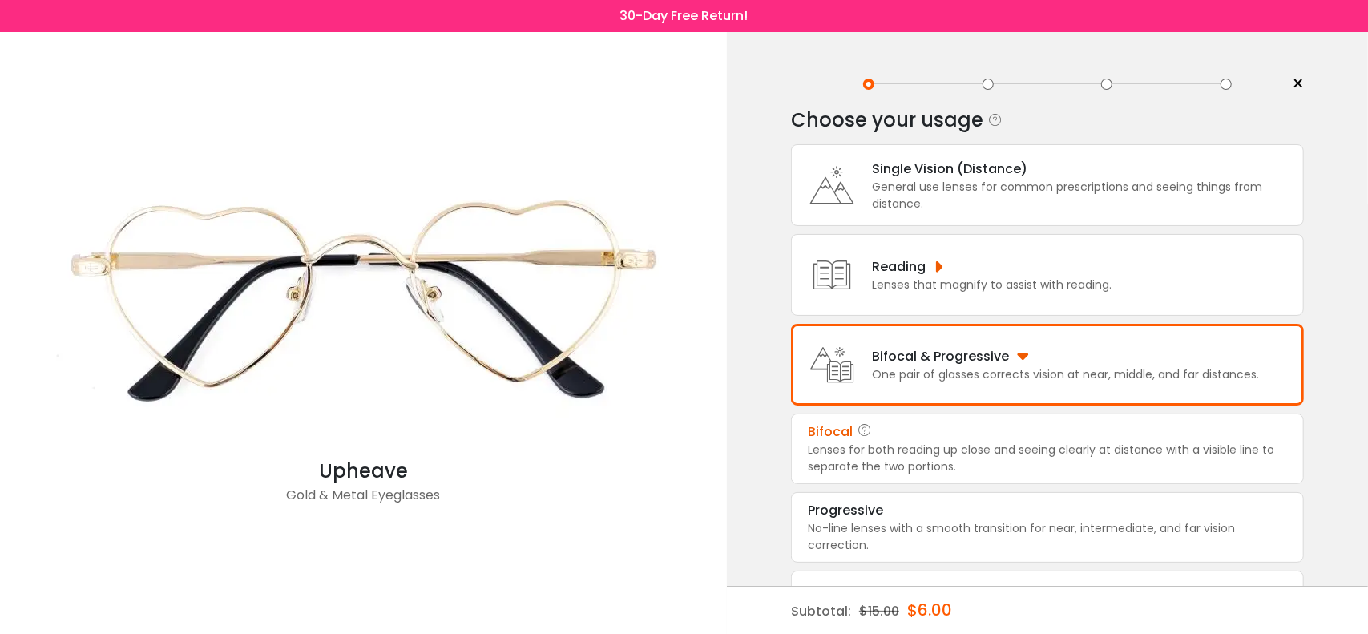
click at [988, 446] on div "Lenses for both reading up close and seeing clearly at distance with a visible …" at bounding box center [1047, 459] width 479 height 34
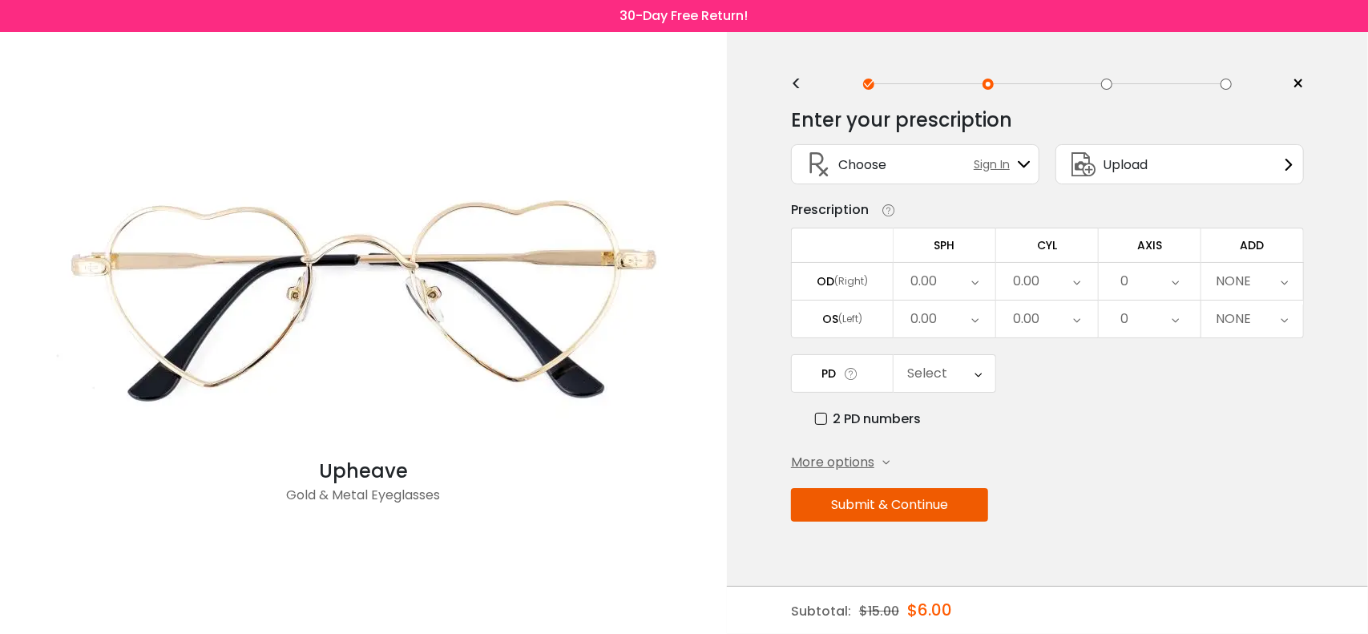
click at [977, 276] on icon at bounding box center [974, 281] width 7 height 37
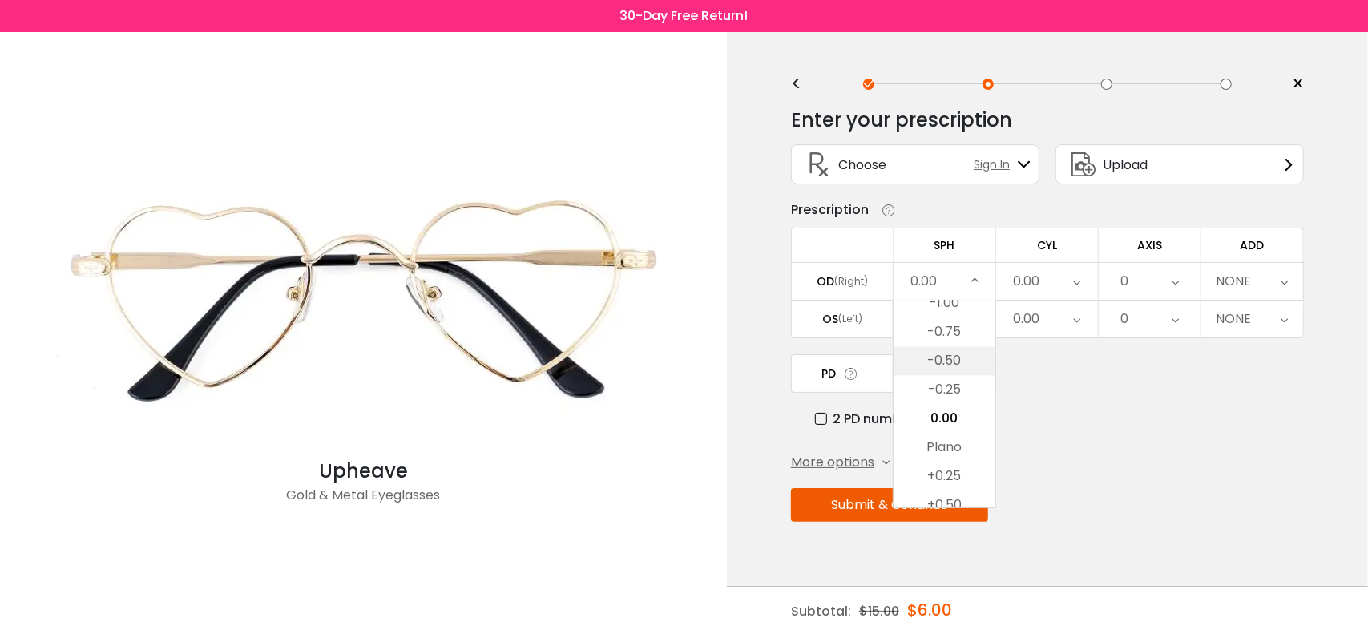
click at [947, 360] on li "-0.50" at bounding box center [944, 361] width 102 height 29
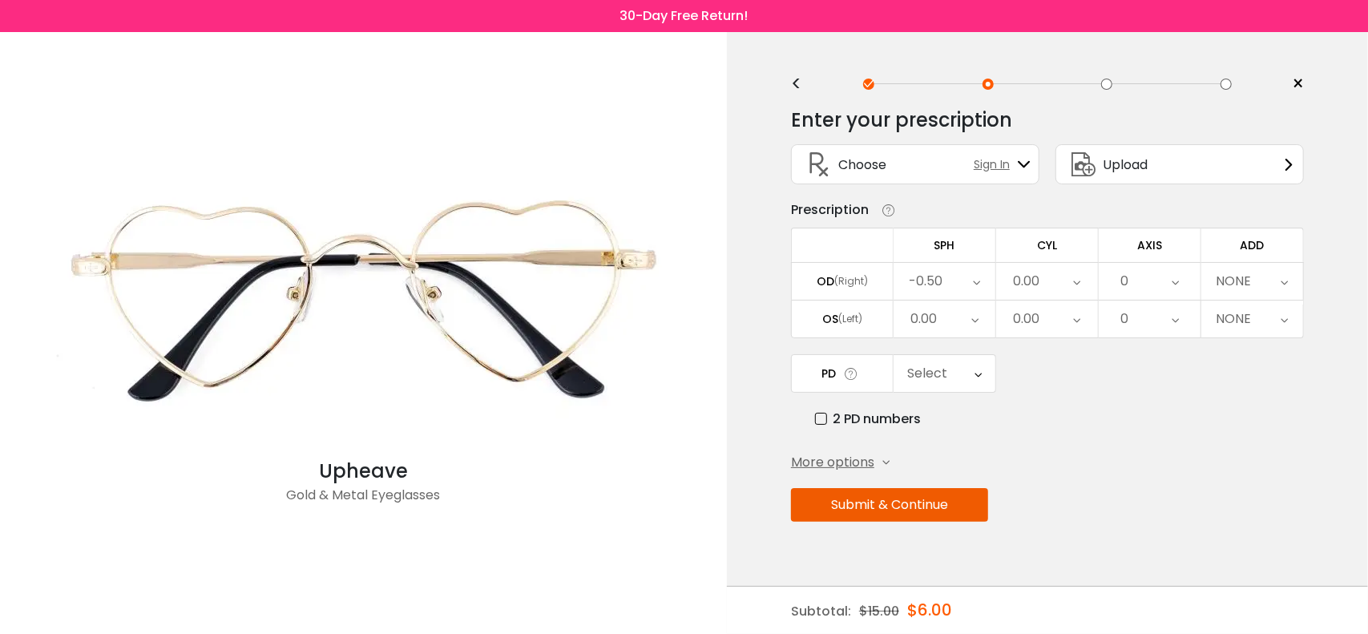
click at [1075, 284] on icon at bounding box center [1077, 281] width 7 height 37
click at [1056, 330] on li "-0.75" at bounding box center [1047, 332] width 102 height 29
click at [1184, 284] on div "0" at bounding box center [1150, 281] width 102 height 37
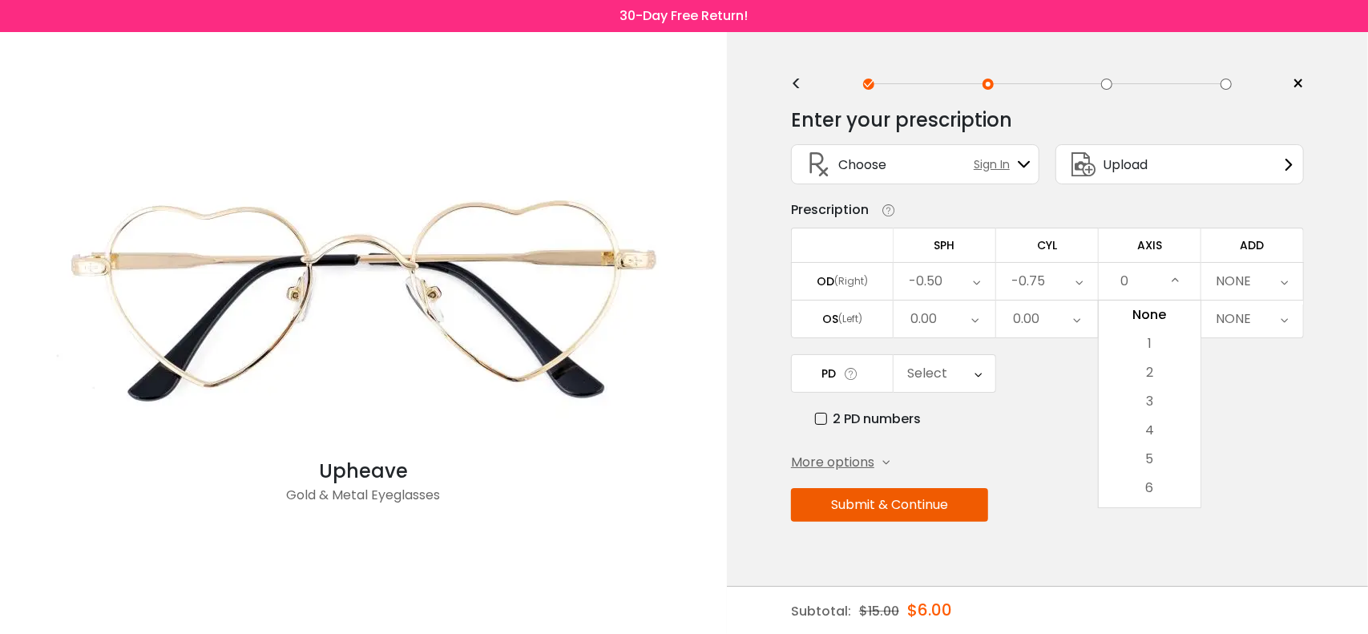
click at [1184, 284] on div "0" at bounding box center [1150, 281] width 102 height 37
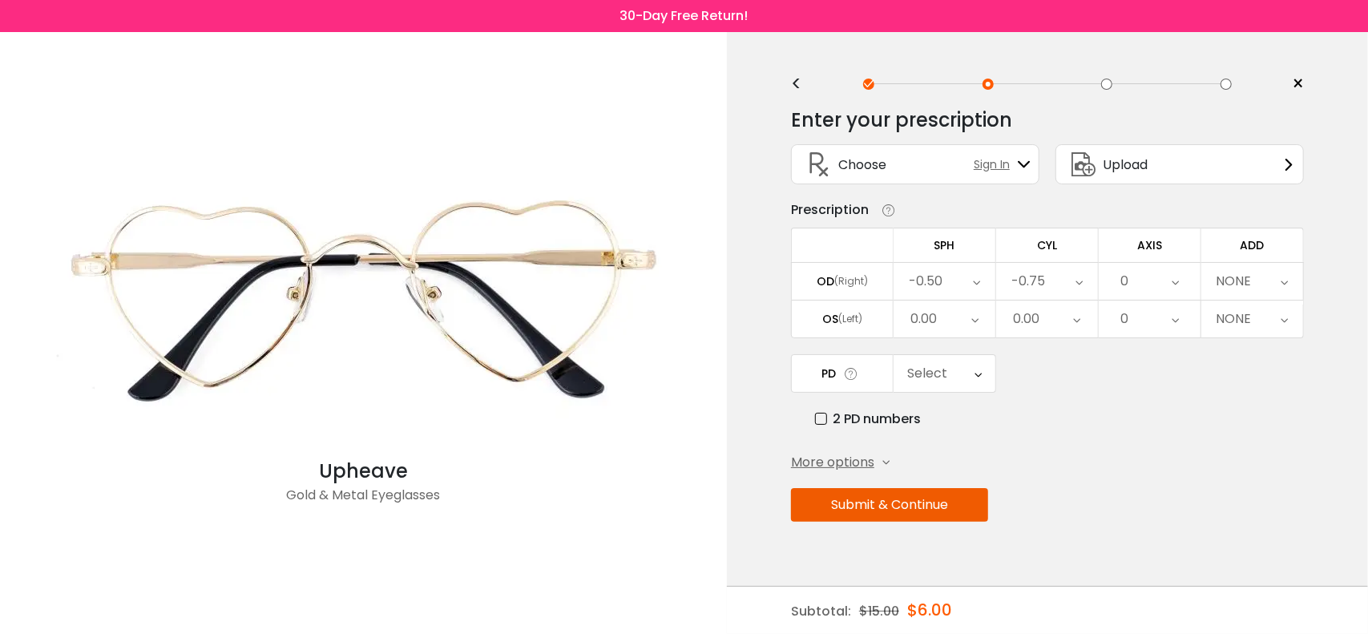
click at [982, 317] on div "0.00" at bounding box center [944, 318] width 102 height 37
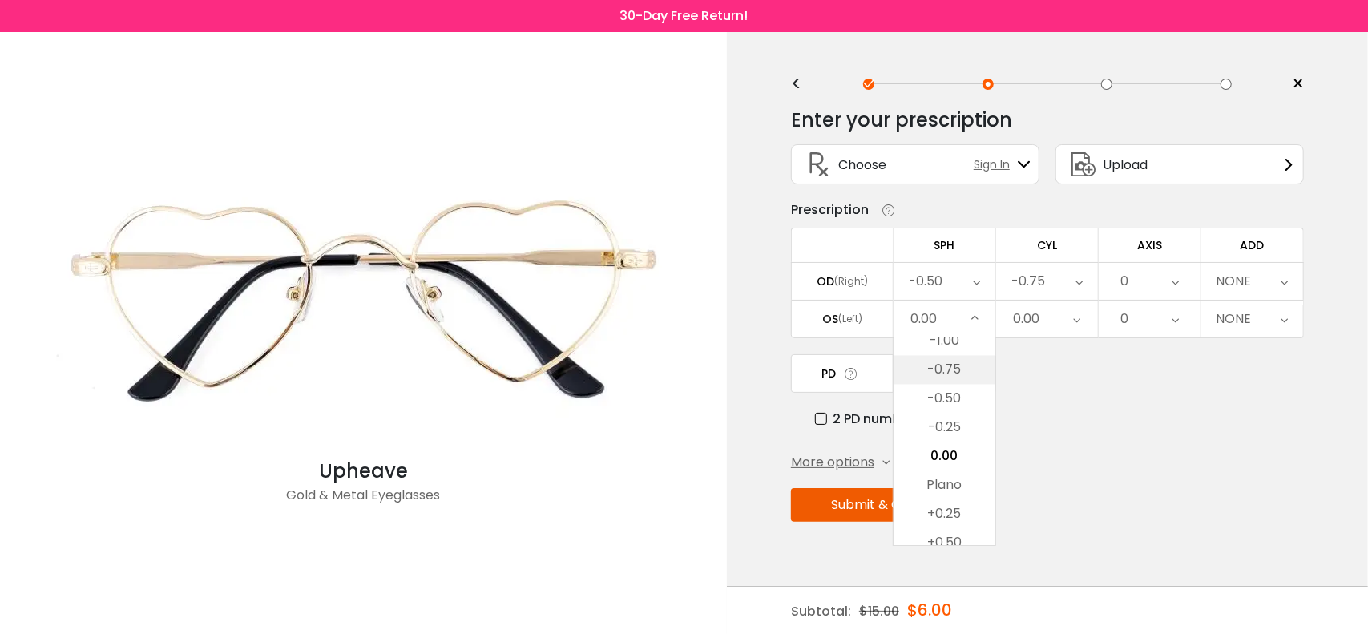
click at [953, 363] on li "-0.75" at bounding box center [944, 370] width 102 height 29
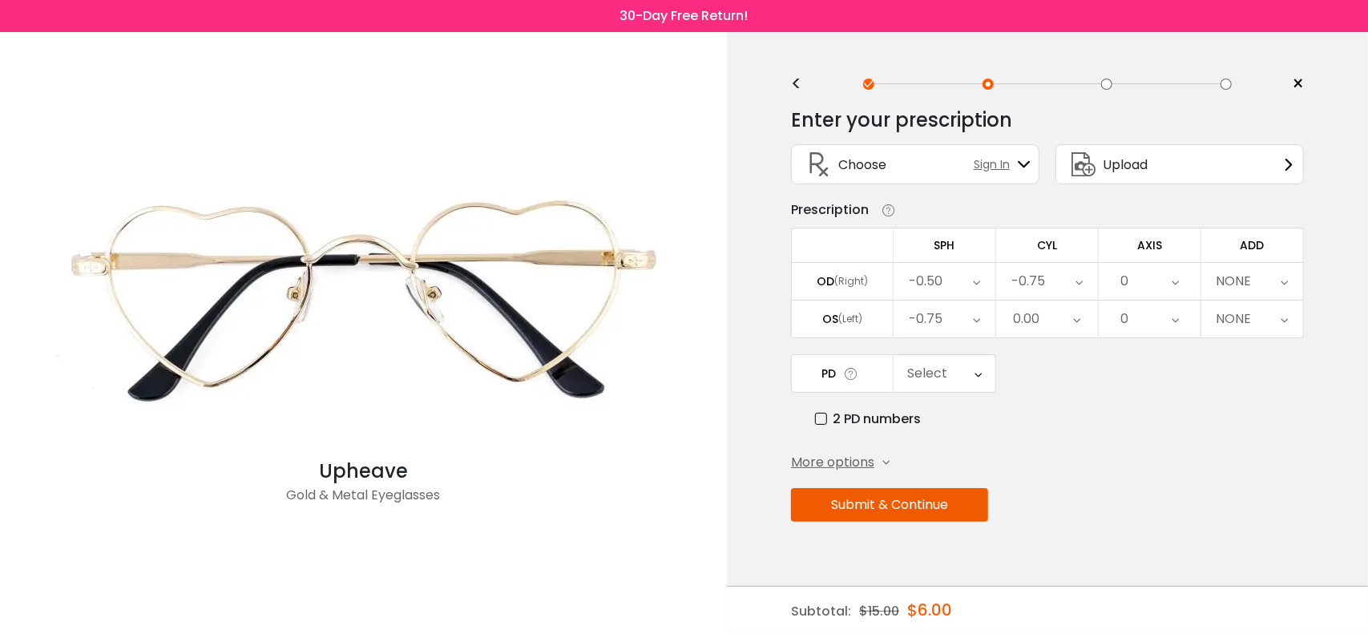
click at [1079, 316] on icon at bounding box center [1077, 318] width 7 height 37
click at [1051, 363] on li "-0.75" at bounding box center [1047, 370] width 102 height 29
click at [922, 502] on button "Submit & Continue" at bounding box center [889, 505] width 197 height 34
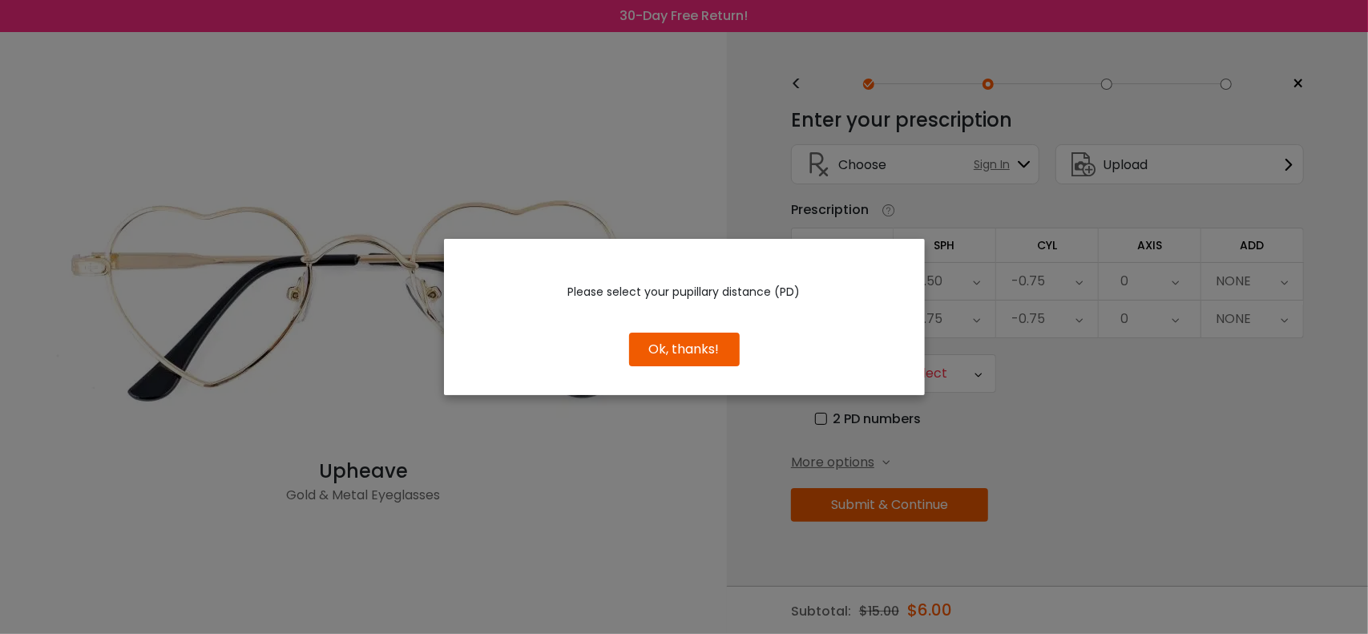
click at [713, 336] on button "Ok, thanks!" at bounding box center [684, 350] width 111 height 34
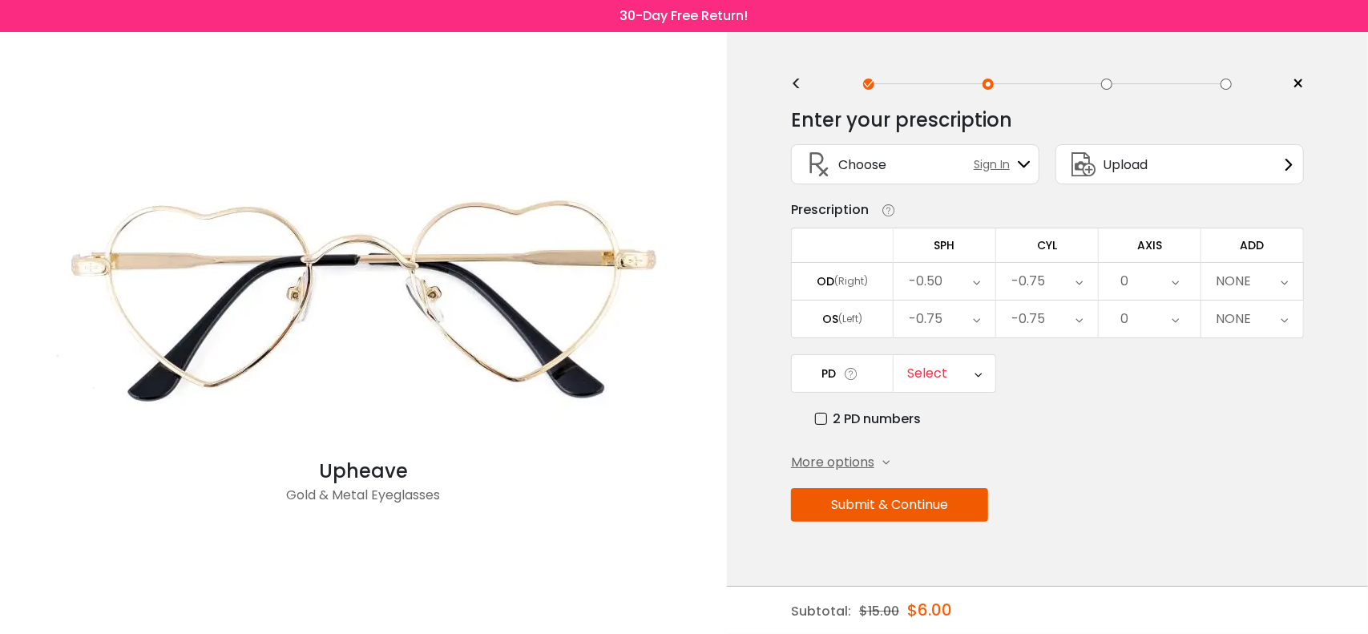
click at [976, 371] on icon at bounding box center [977, 373] width 7 height 37
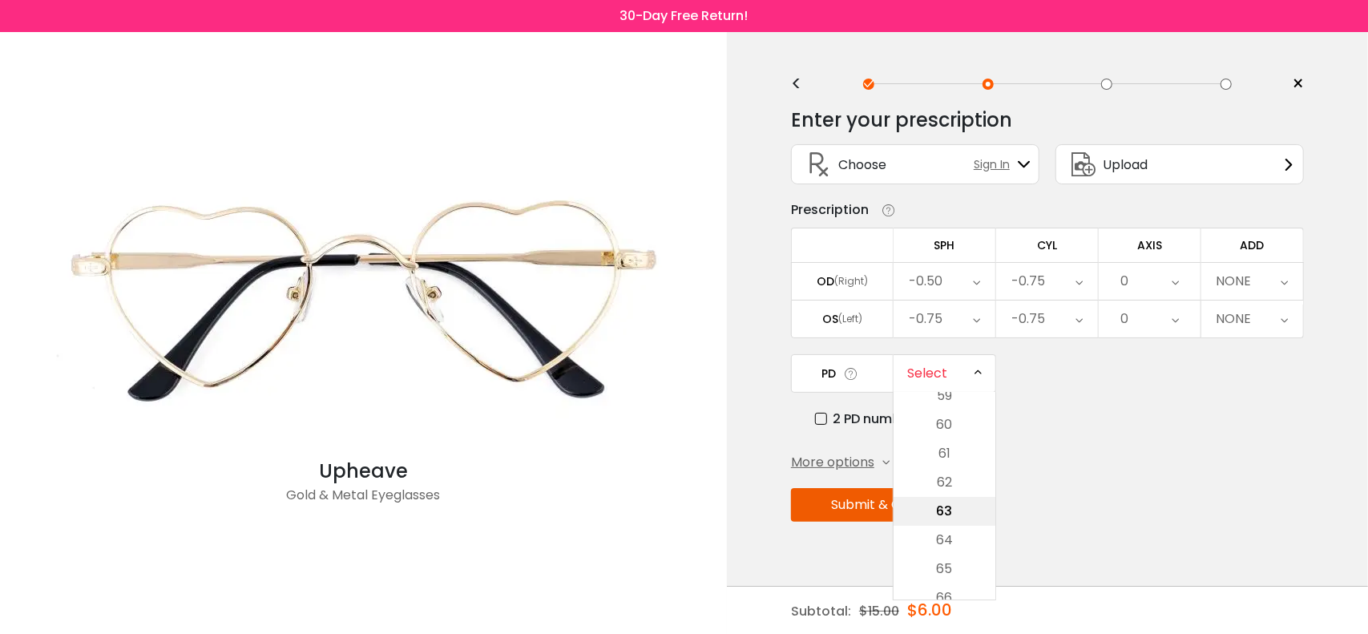
click at [946, 502] on li "63" at bounding box center [944, 511] width 102 height 29
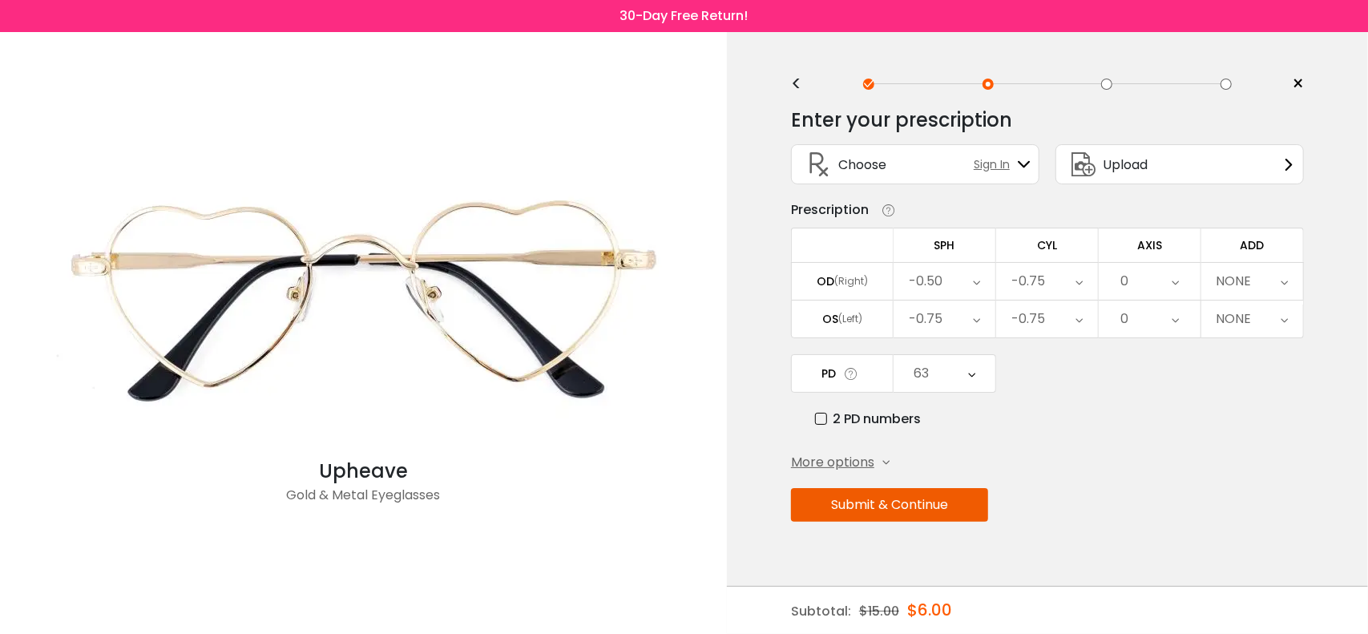
click at [910, 514] on button "Submit & Continue" at bounding box center [889, 505] width 197 height 34
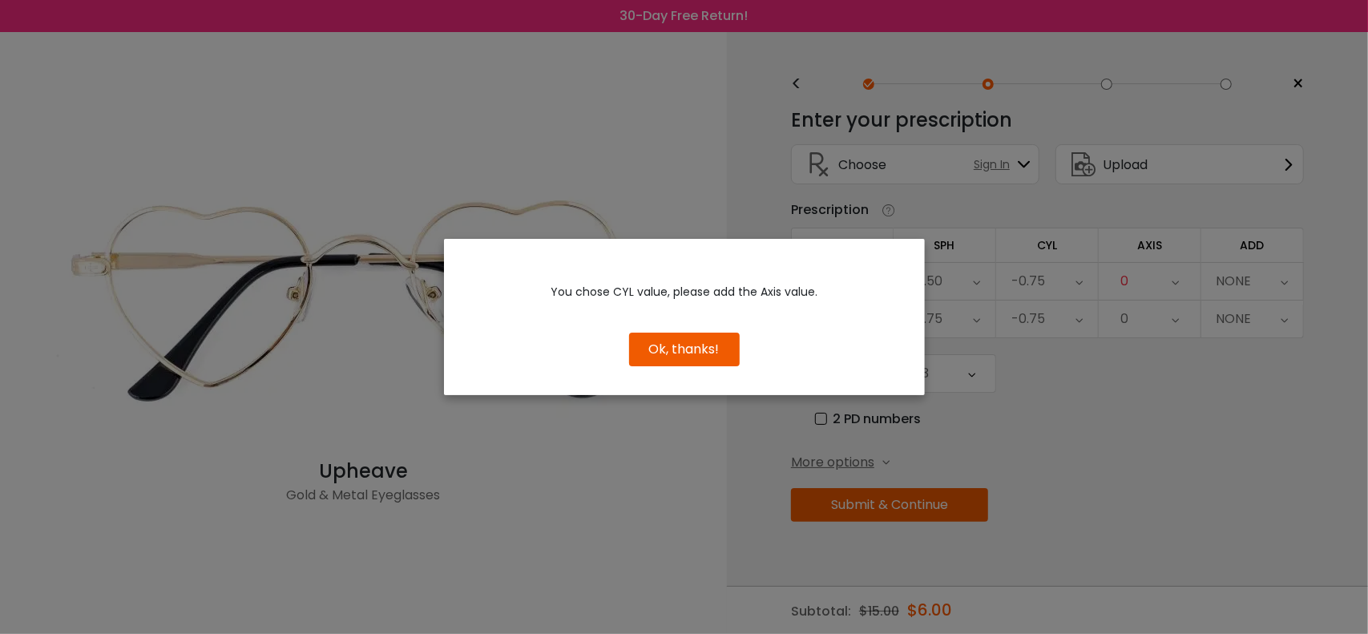
click at [704, 350] on button "Ok, thanks!" at bounding box center [684, 350] width 111 height 34
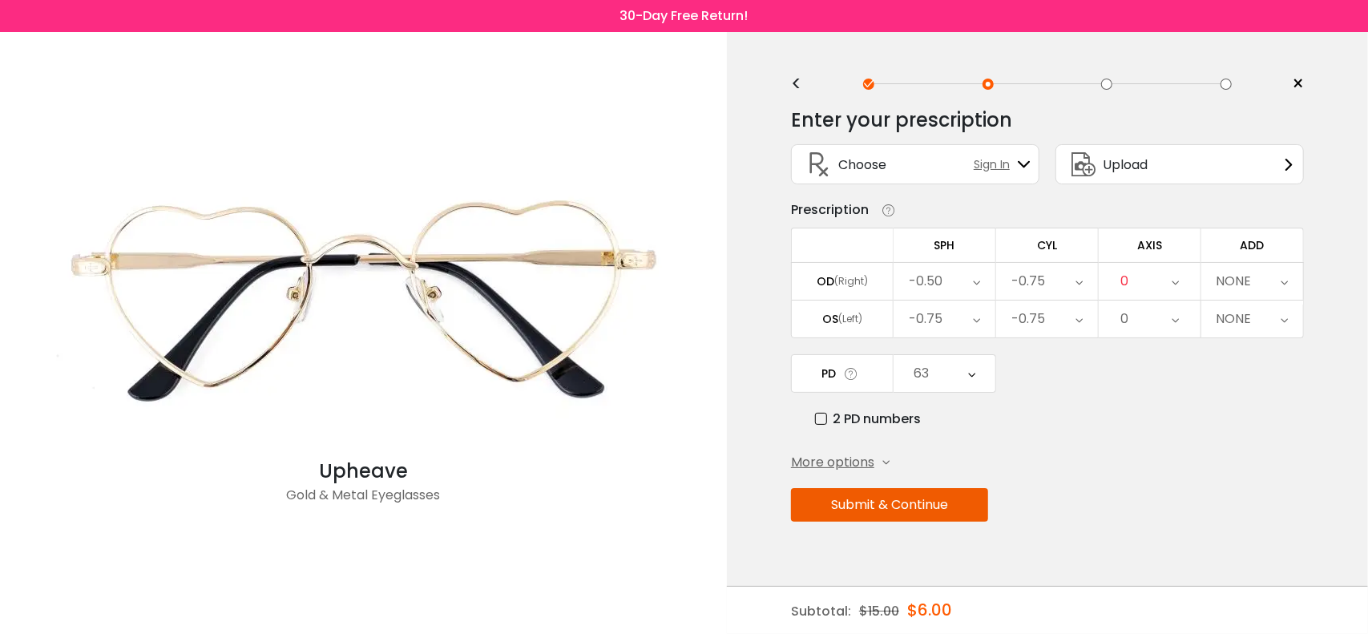
click at [1175, 284] on icon at bounding box center [1175, 281] width 7 height 37
click at [1159, 365] on li "2" at bounding box center [1150, 372] width 102 height 29
click at [1180, 311] on div "0" at bounding box center [1150, 318] width 102 height 37
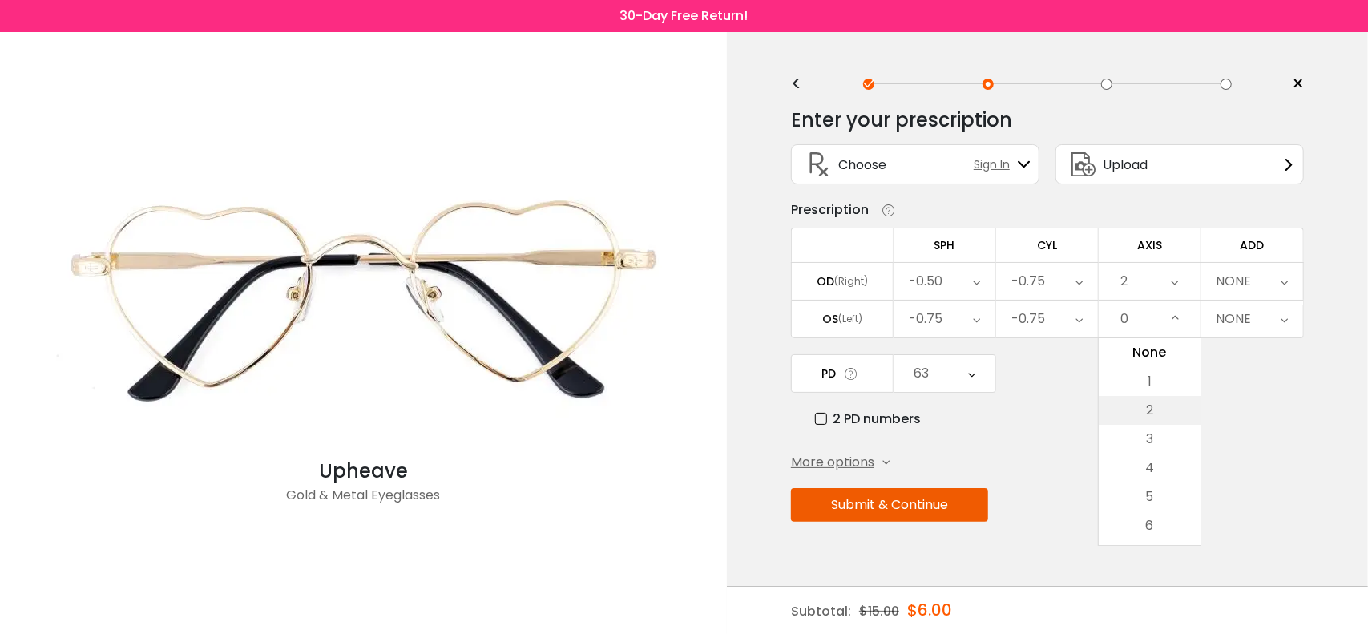
click at [1153, 406] on li "2" at bounding box center [1150, 410] width 102 height 29
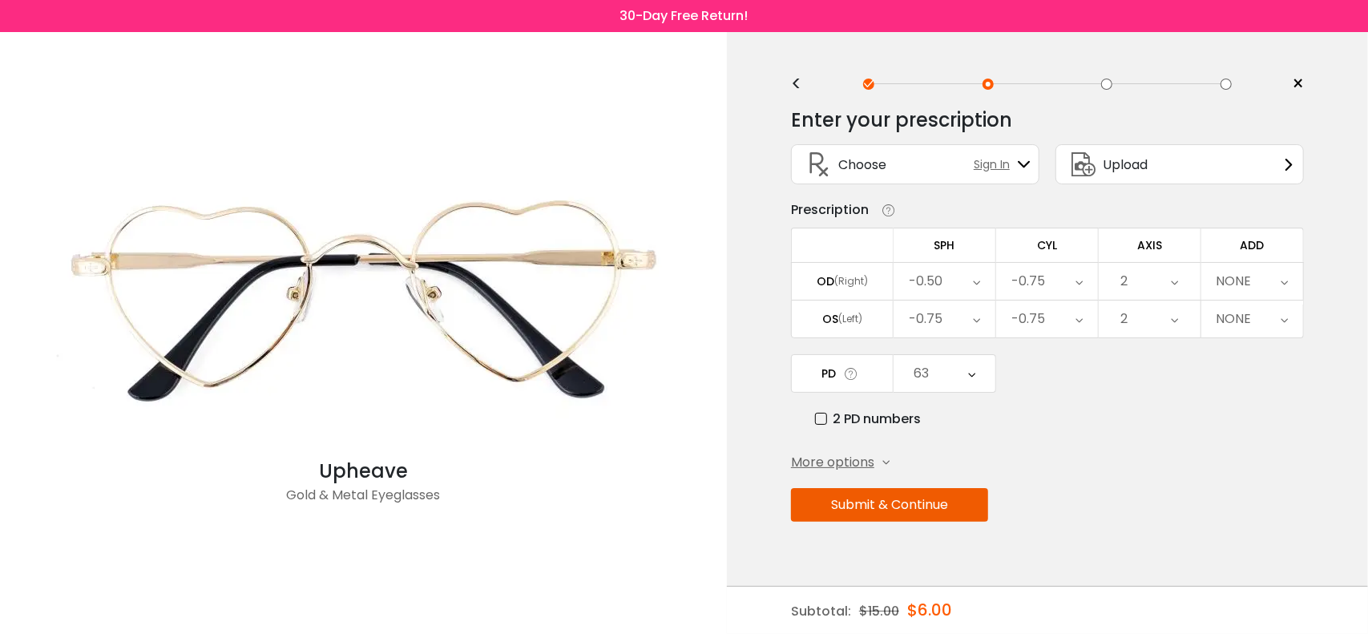
click at [1285, 284] on icon at bounding box center [1284, 281] width 7 height 37
click at [1262, 360] on li "+0.75" at bounding box center [1252, 372] width 102 height 29
click at [877, 494] on button "Submit & Continue" at bounding box center [889, 505] width 197 height 34
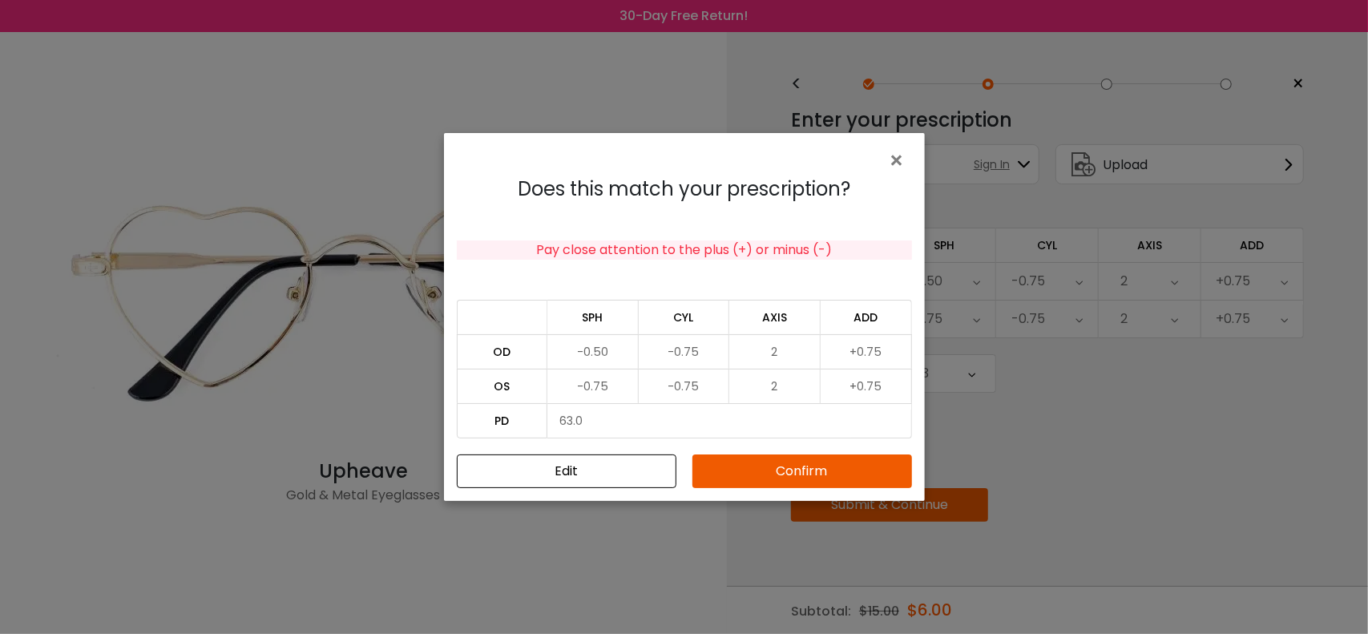
click at [834, 477] on button "Confirm" at bounding box center [802, 471] width 220 height 34
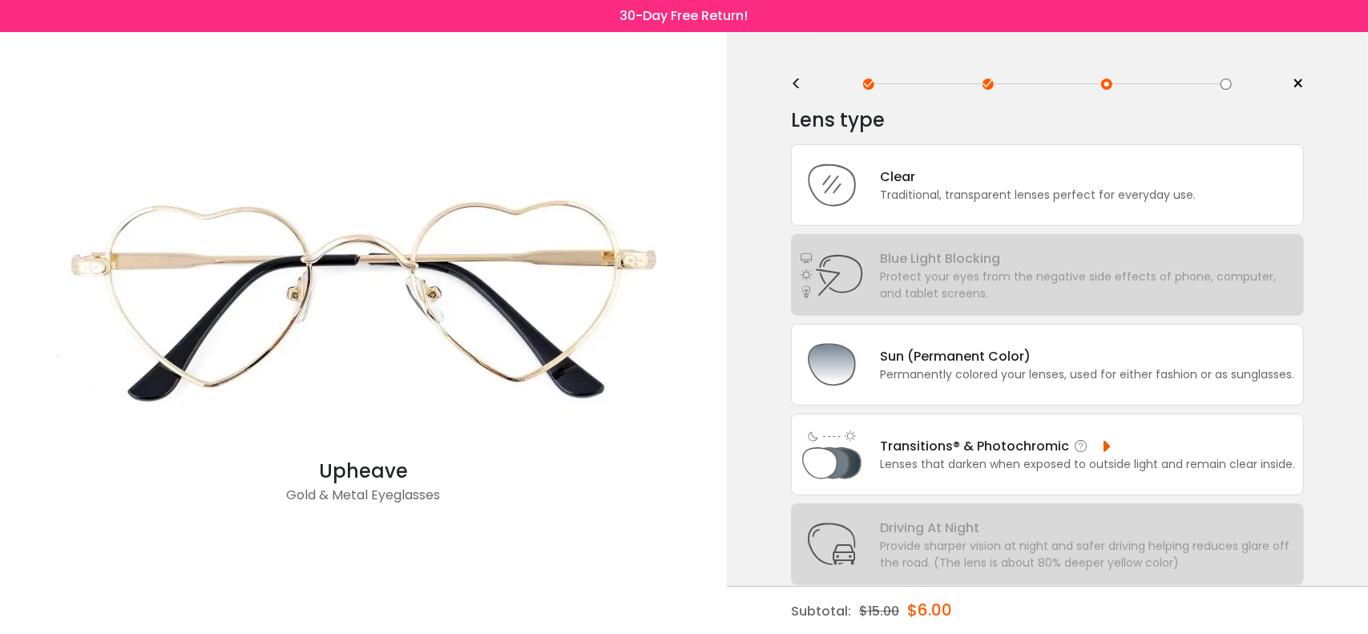
click at [939, 470] on div "Transitions® & Photochromic Lenses that darken when exposed to outside light an…" at bounding box center [1047, 454] width 513 height 82
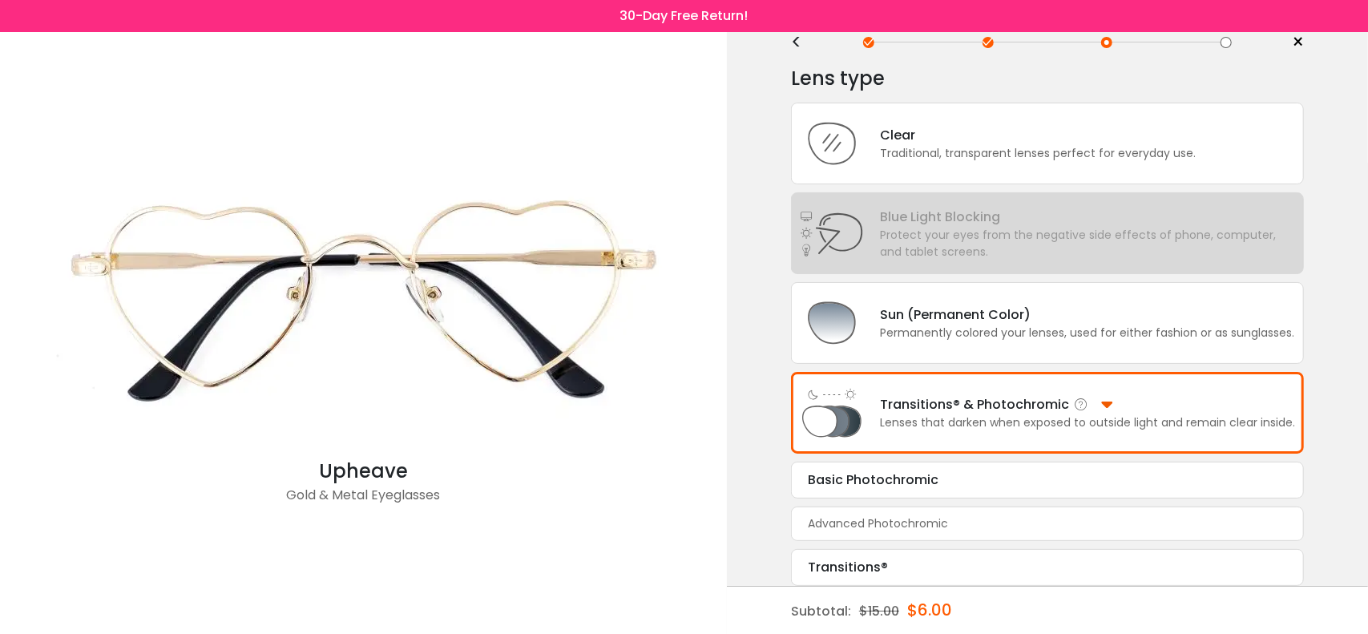
scroll to position [46, 0]
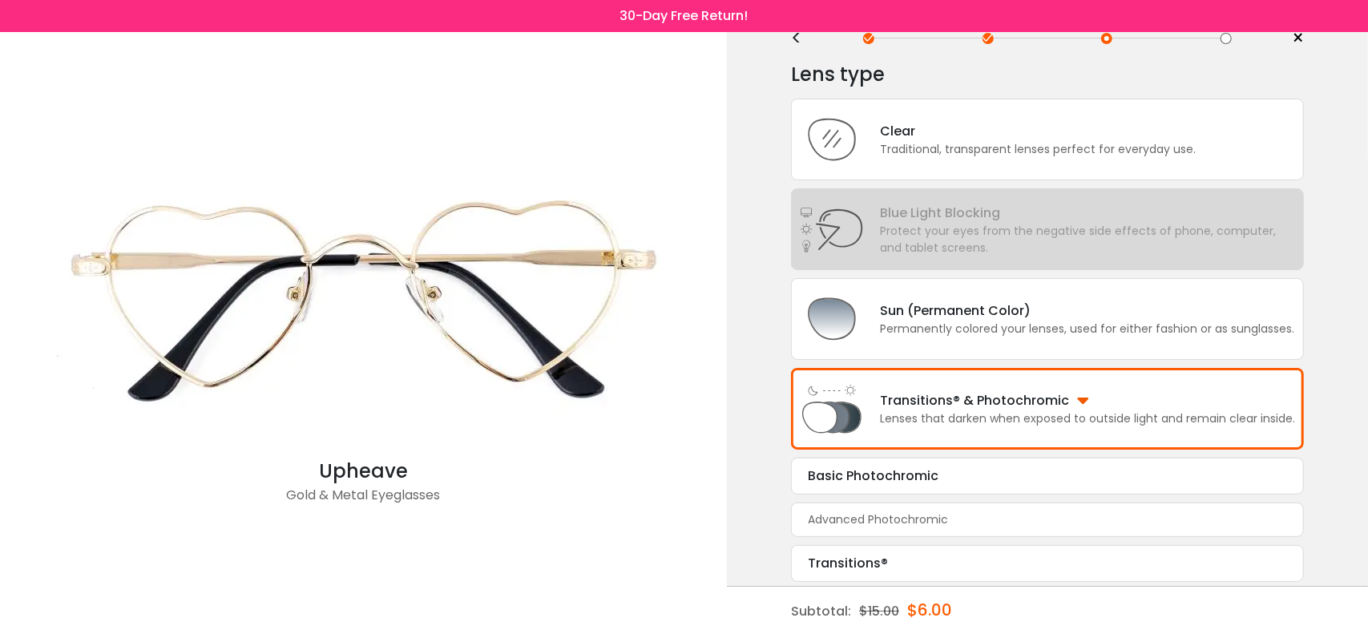
click at [901, 228] on div "Protect your eyes from the negative side effects of phone, computer, and tablet…" at bounding box center [1087, 240] width 415 height 34
click at [895, 155] on div "Traditional, transparent lenses perfect for everyday use." at bounding box center [1038, 149] width 316 height 17
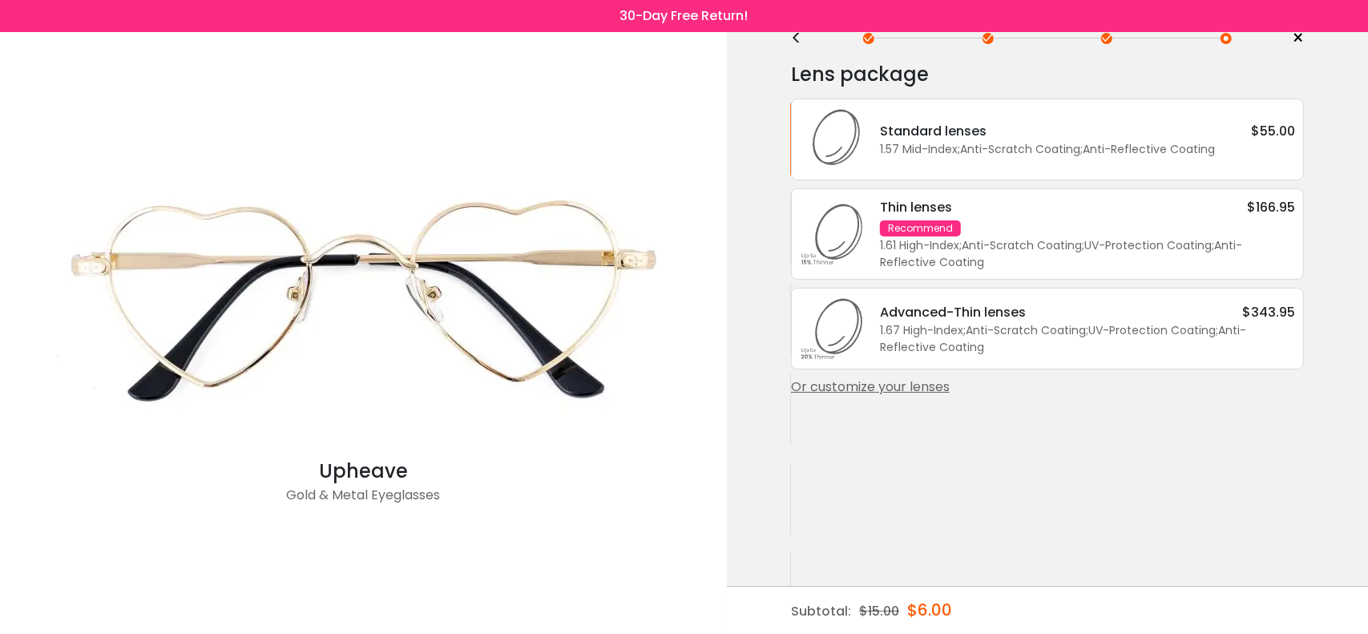
scroll to position [0, 0]
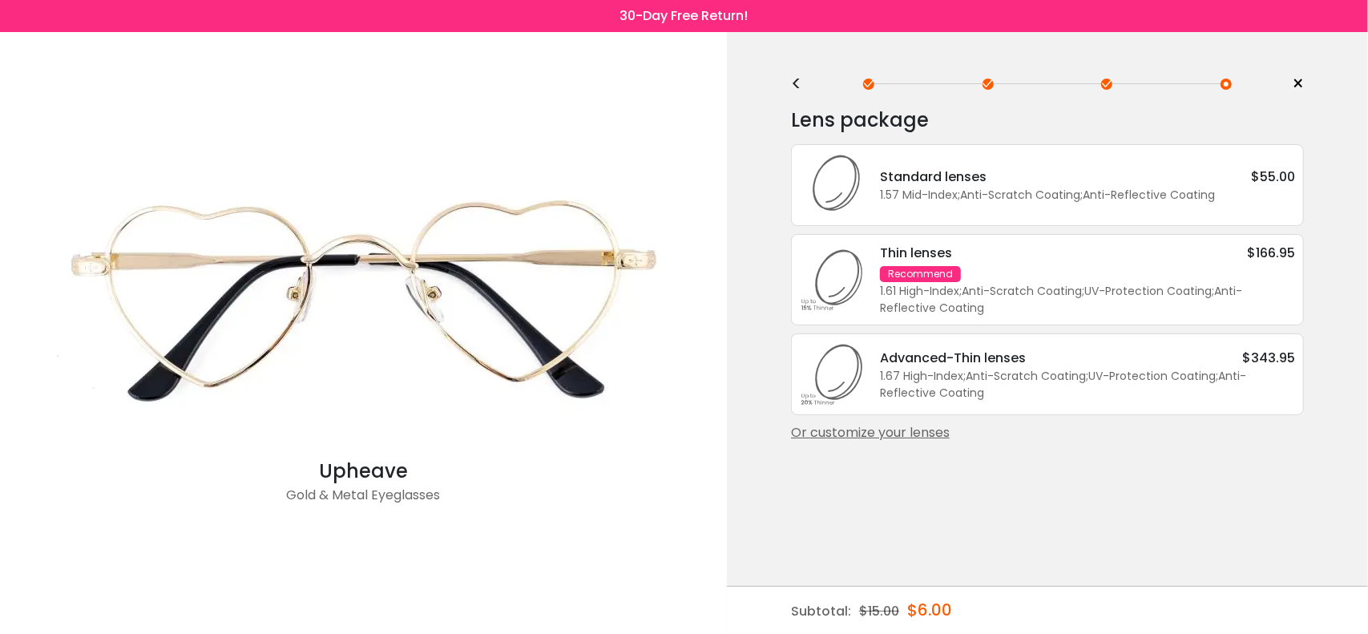
click at [990, 262] on div "Thin lenses $166.95 Recommend 1.61 High-Index ; Anti-Scratch Coating ; UV-Prote…" at bounding box center [1079, 280] width 431 height 74
